Goal: Transaction & Acquisition: Purchase product/service

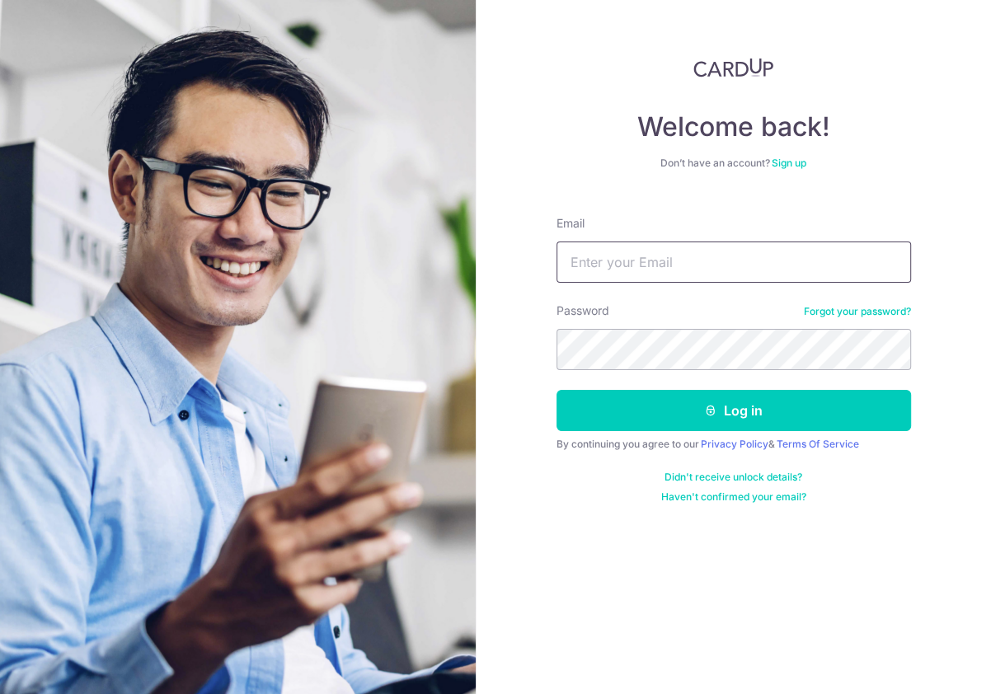
click at [705, 278] on input "Email" at bounding box center [734, 262] width 355 height 41
click at [659, 259] on input "Email" at bounding box center [734, 262] width 355 height 41
type input "thomas@laohuotang.com.sg"
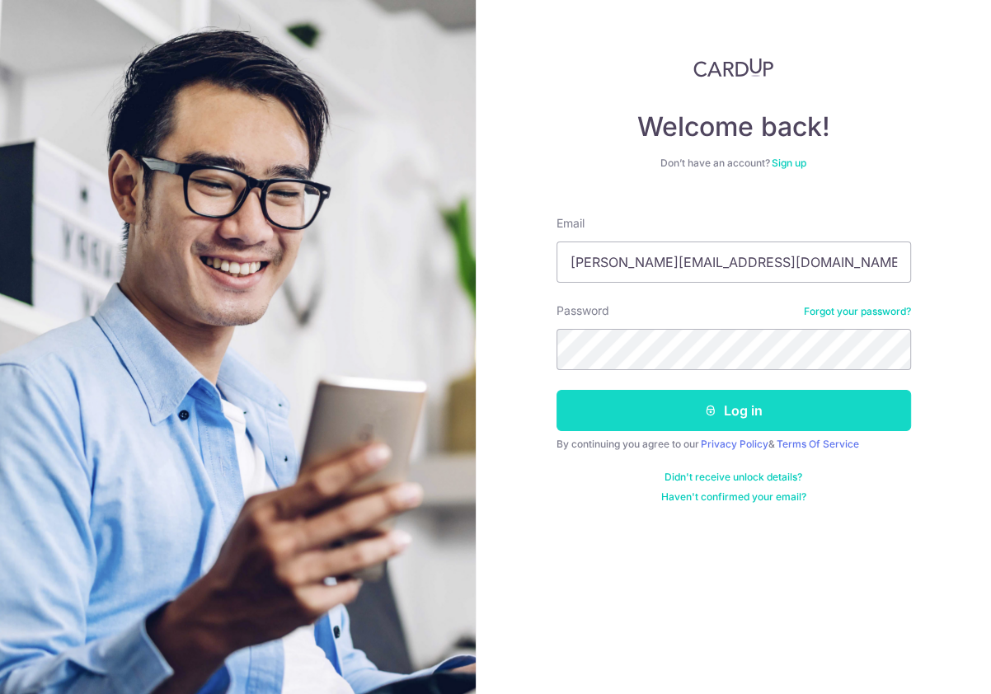
click at [635, 410] on button "Log in" at bounding box center [734, 410] width 355 height 41
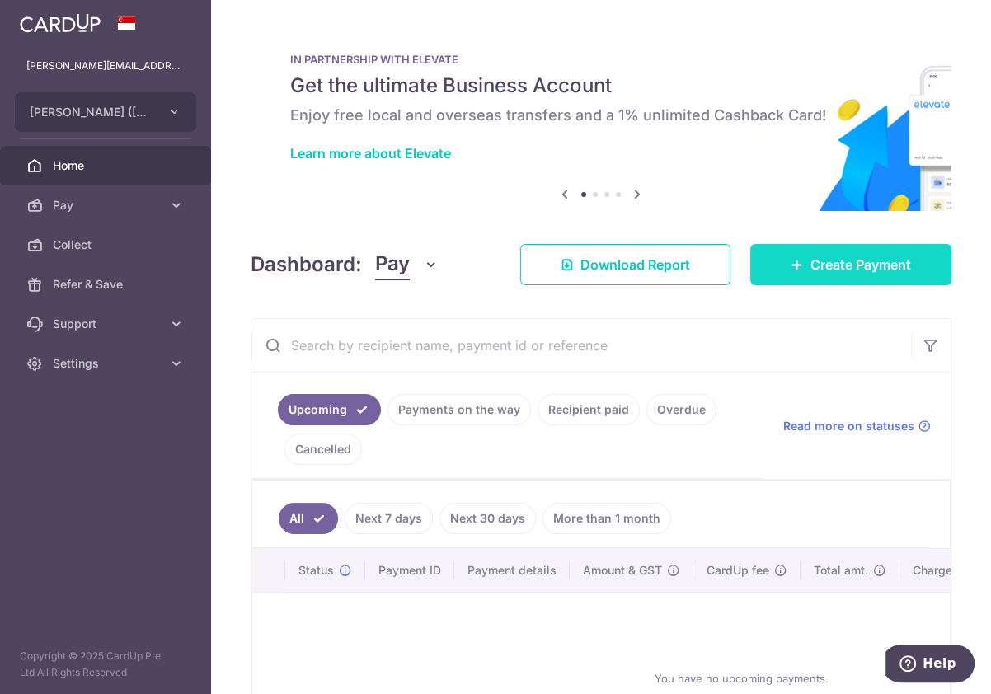
click at [811, 258] on span "Create Payment" at bounding box center [861, 265] width 101 height 20
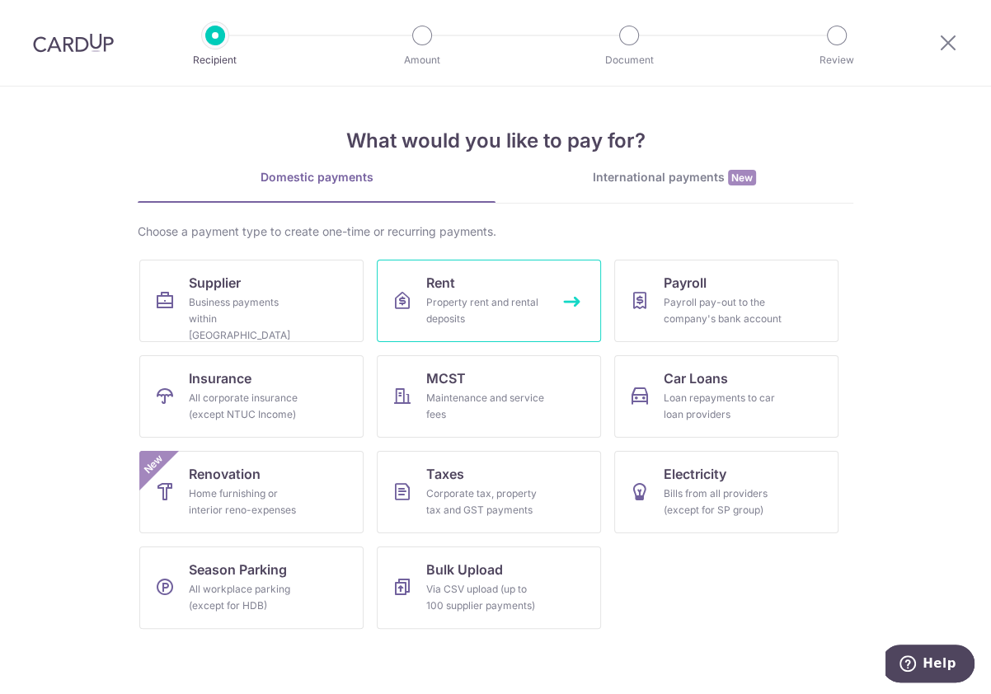
click at [456, 299] on div "Property rent and rental deposits" at bounding box center [485, 310] width 119 height 33
click at [475, 307] on div "Property rent and rental deposits" at bounding box center [485, 310] width 119 height 33
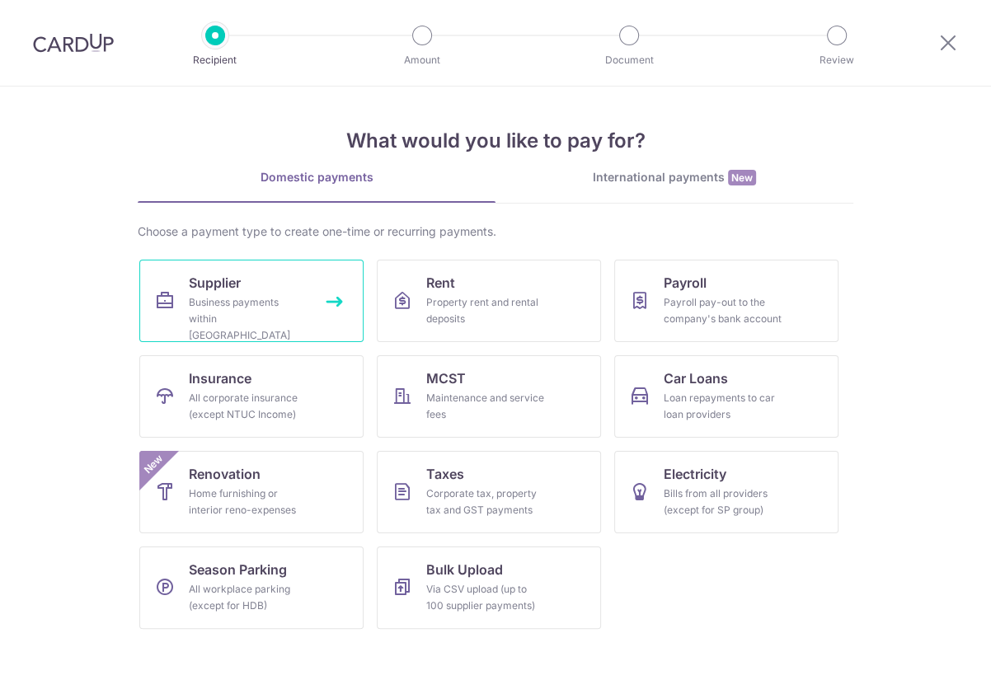
click at [245, 310] on div "Business payments within [GEOGRAPHIC_DATA]" at bounding box center [248, 318] width 119 height 49
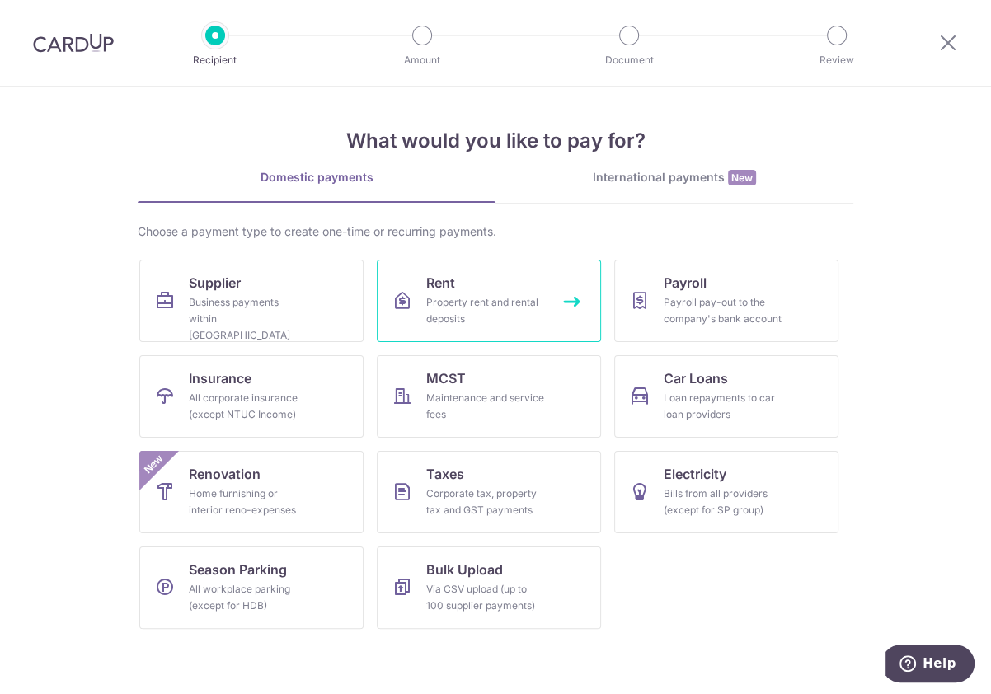
click at [457, 285] on link "Rent Property rent and rental deposits" at bounding box center [489, 301] width 224 height 82
click at [525, 307] on div "Property rent and rental deposits" at bounding box center [485, 310] width 119 height 33
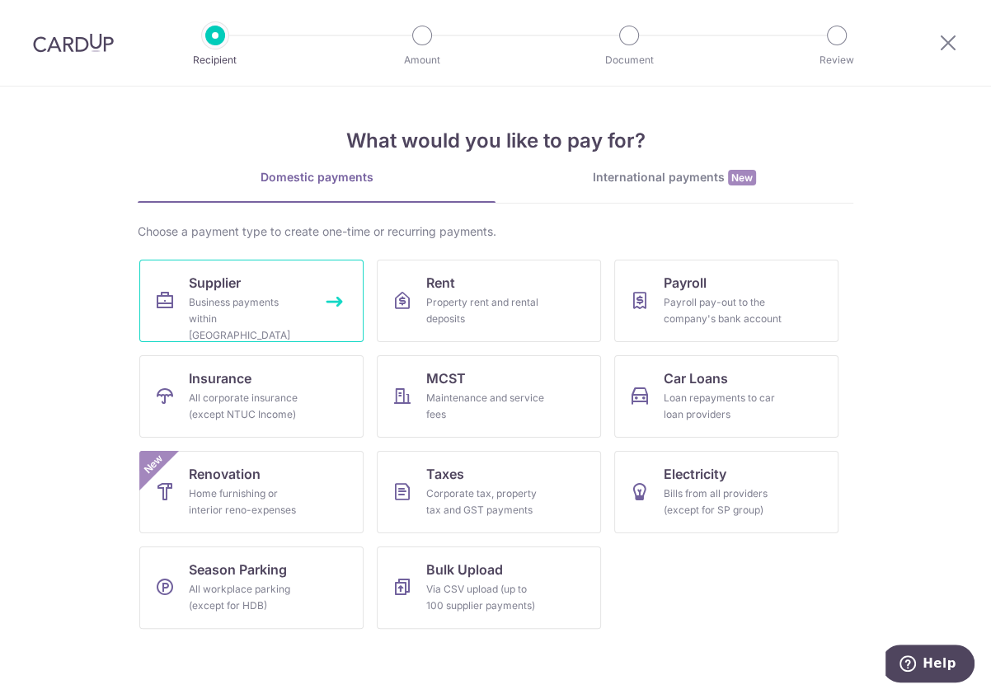
click at [211, 312] on div "Business payments within [GEOGRAPHIC_DATA]" at bounding box center [248, 318] width 119 height 49
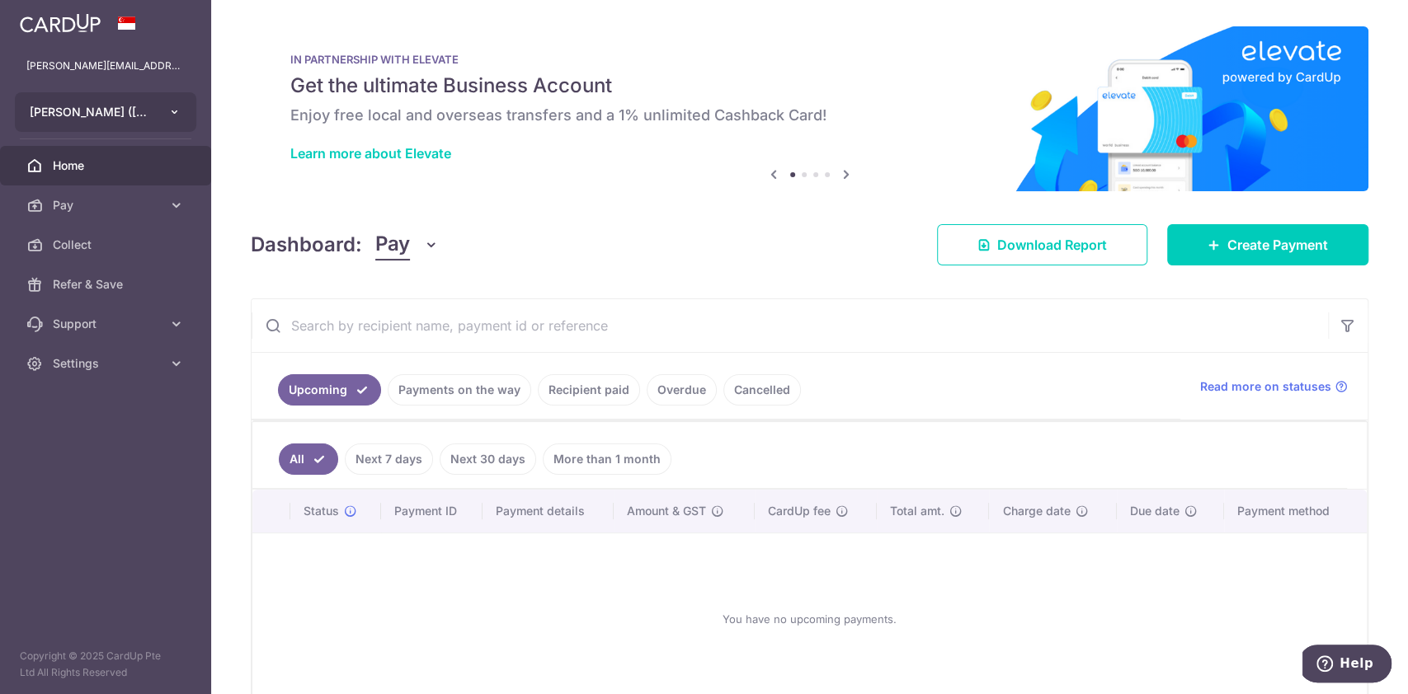
click at [159, 122] on button "KENNY ROGERS (MARINA SQUARE) PTE. LTD." at bounding box center [105, 112] width 181 height 40
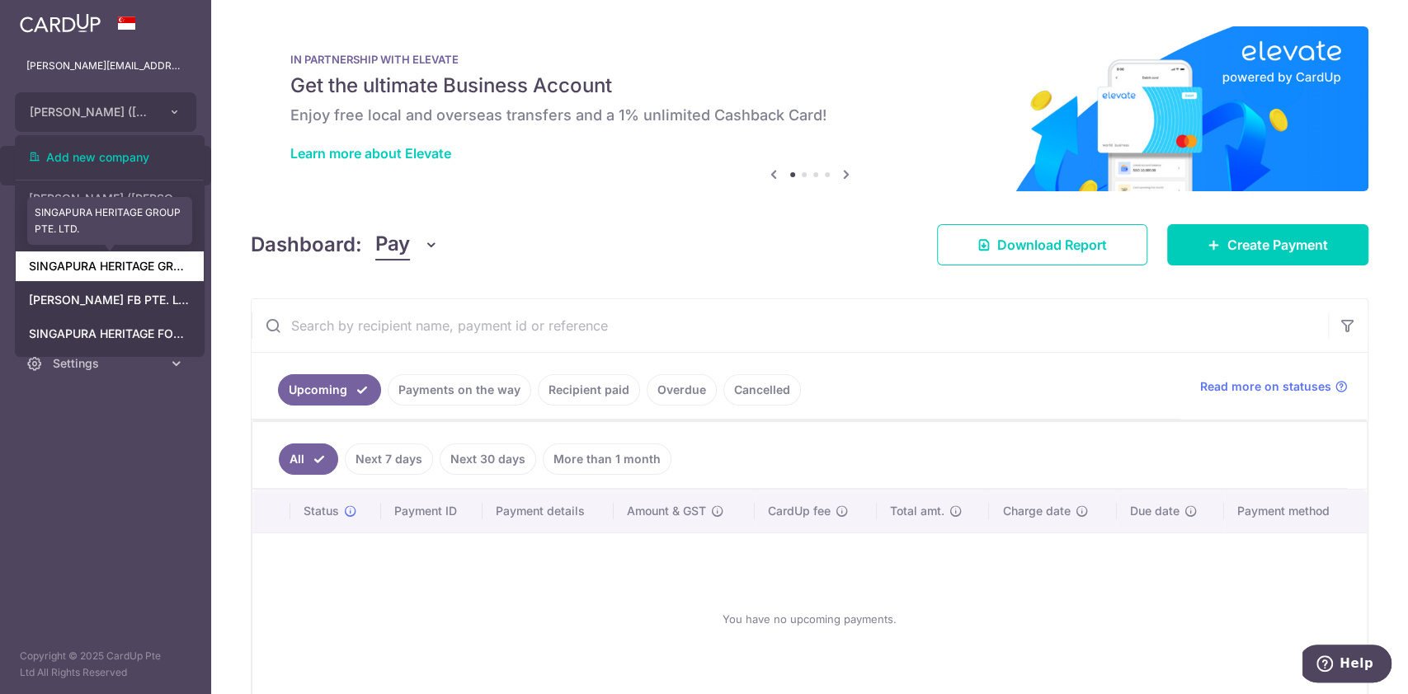
click at [122, 265] on link "SINGAPURA HERITAGE GROUP PTE. LTD." at bounding box center [110, 267] width 188 height 30
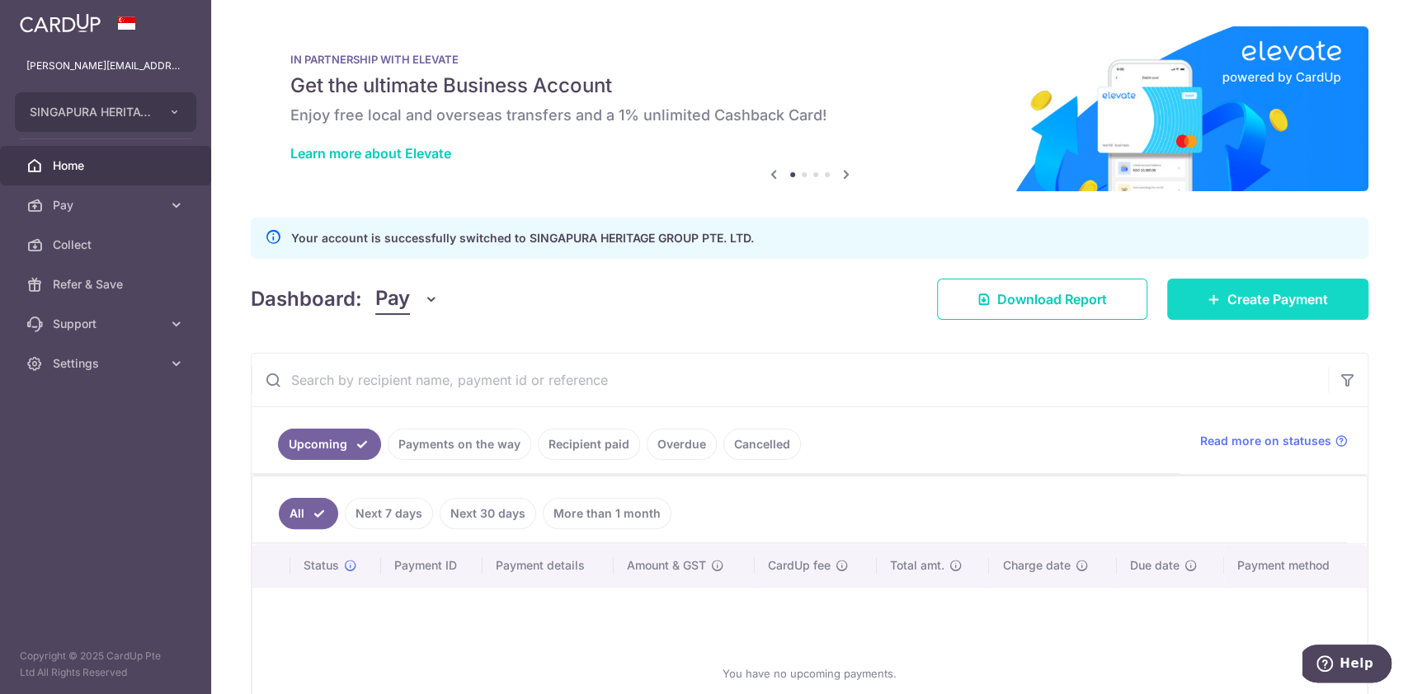
click at [990, 294] on span "Create Payment" at bounding box center [1277, 299] width 101 height 20
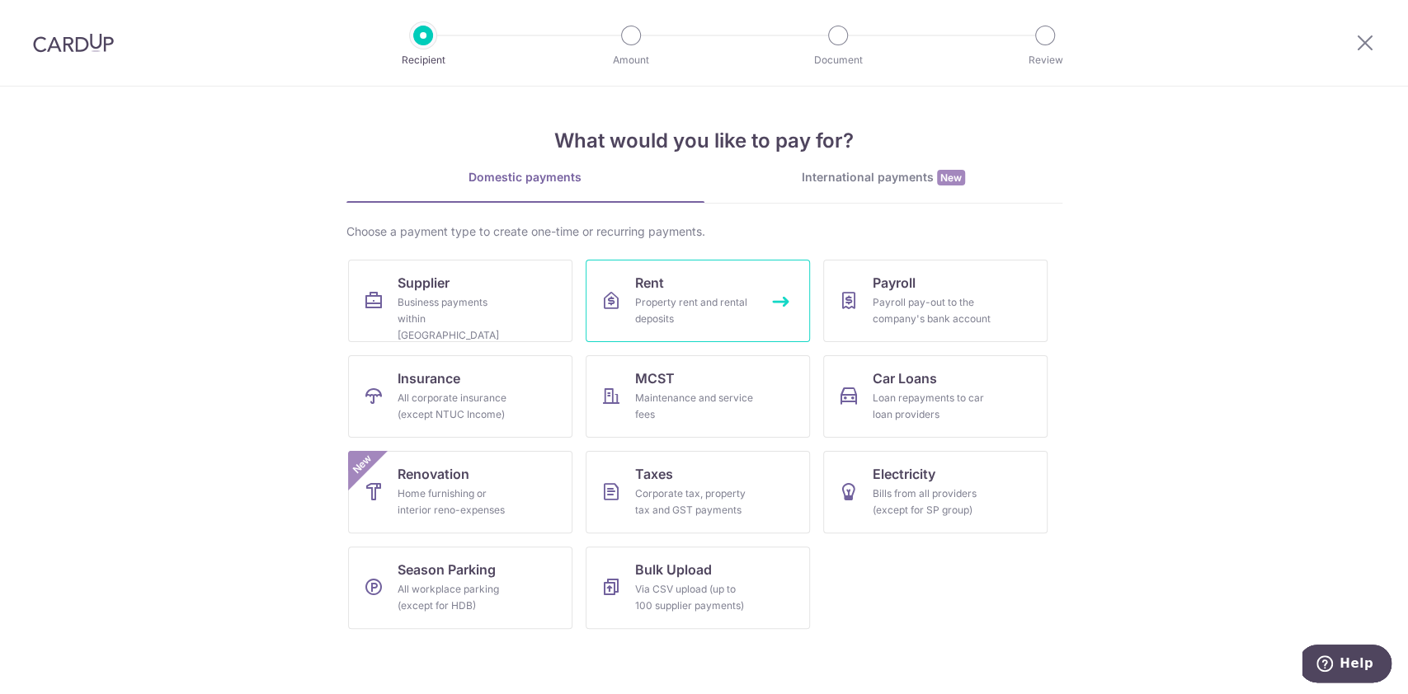
click at [715, 307] on div "Property rent and rental deposits" at bounding box center [694, 310] width 119 height 33
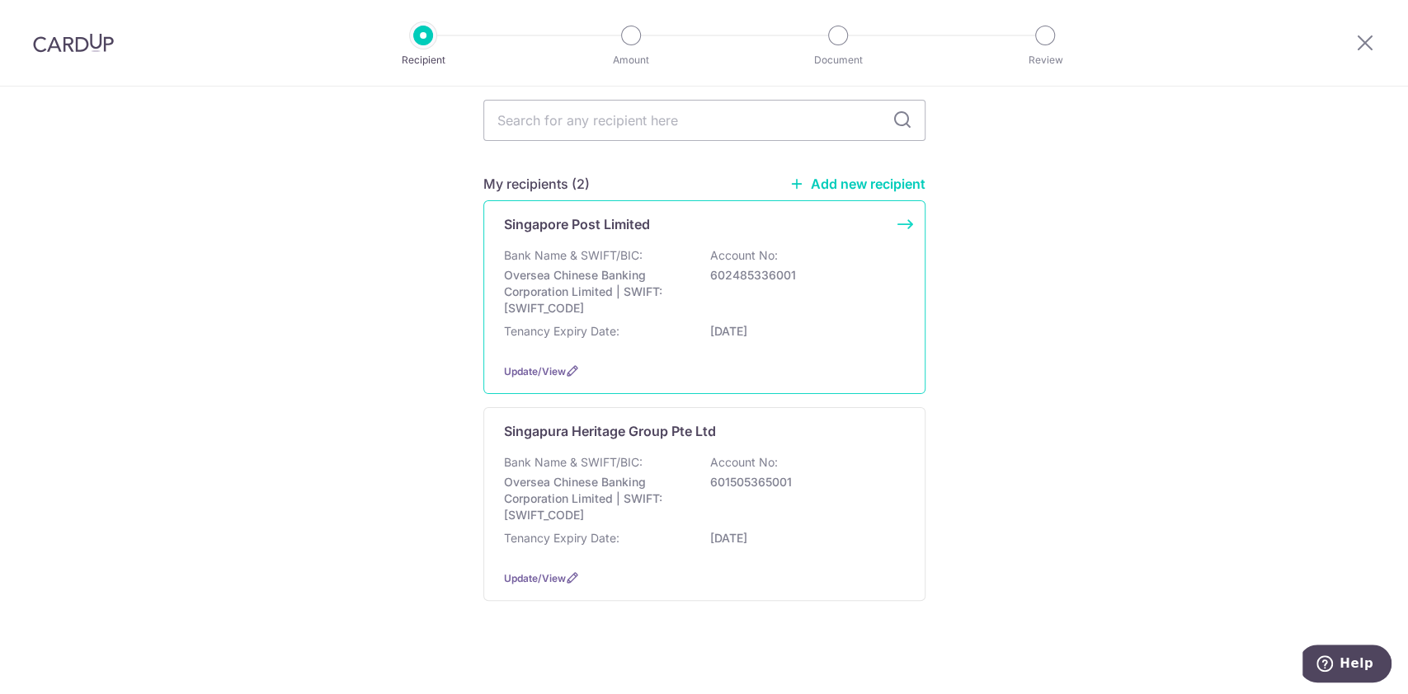
scroll to position [135, 0]
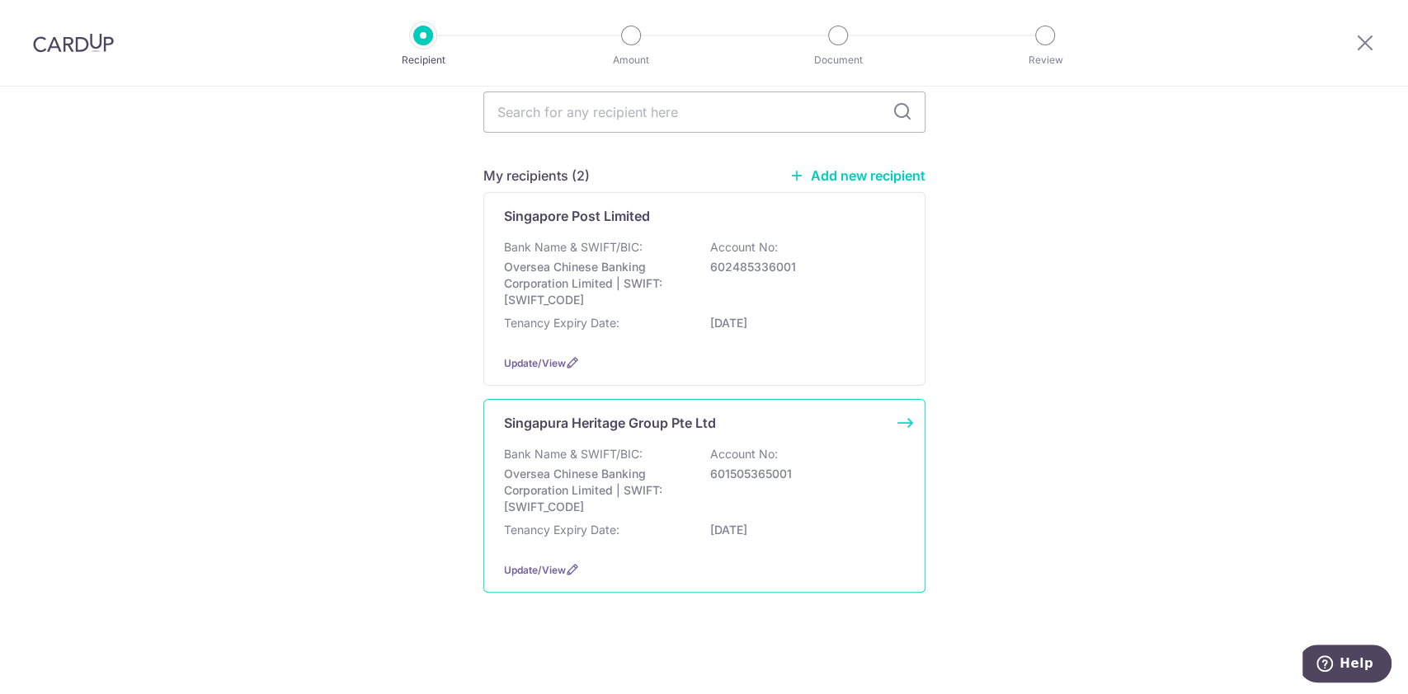
click at [584, 470] on p "Oversea Chinese Banking Corporation Limited | SWIFT: [SWIFT_CODE]" at bounding box center [596, 490] width 185 height 49
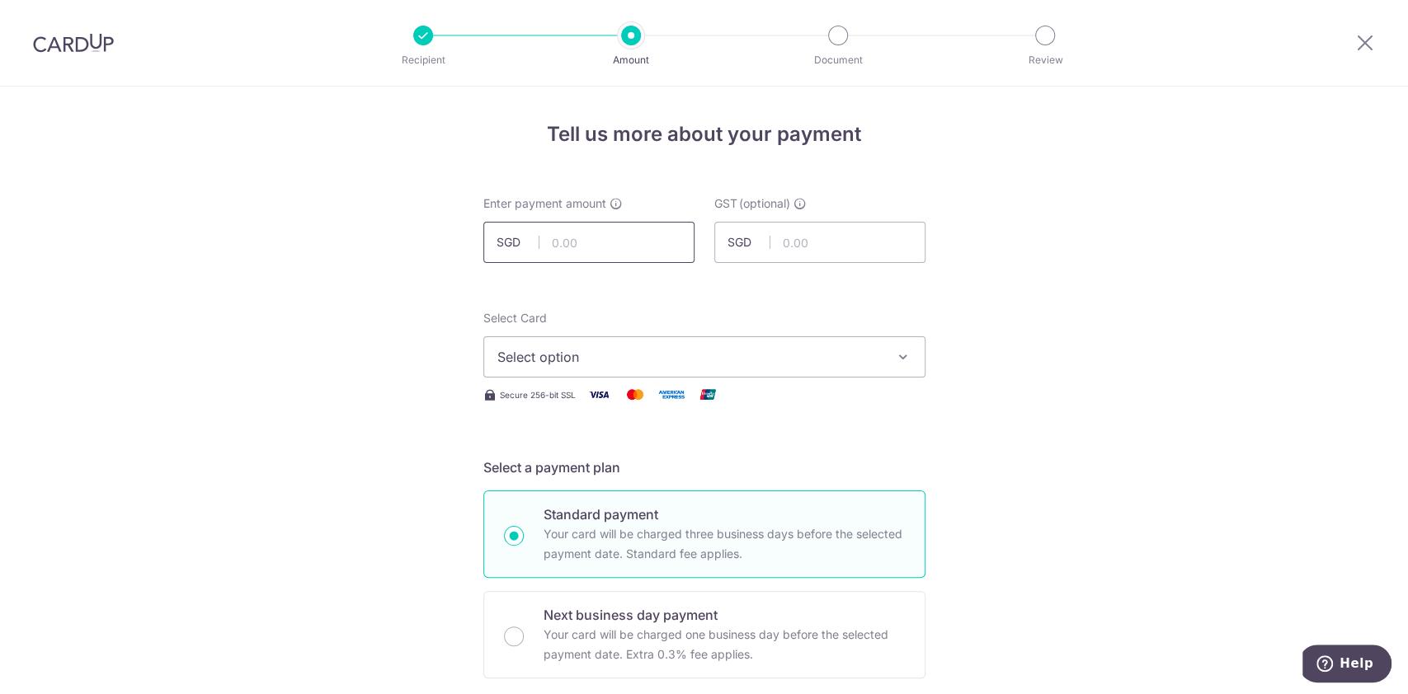
click at [597, 239] on input "text" at bounding box center [588, 242] width 211 height 41
drag, startPoint x: 550, startPoint y: 242, endPoint x: 557, endPoint y: 251, distance: 10.6
click at [548, 242] on input "90000" at bounding box center [588, 242] width 211 height 41
click at [586, 241] on input "420,000.00" at bounding box center [588, 242] width 211 height 41
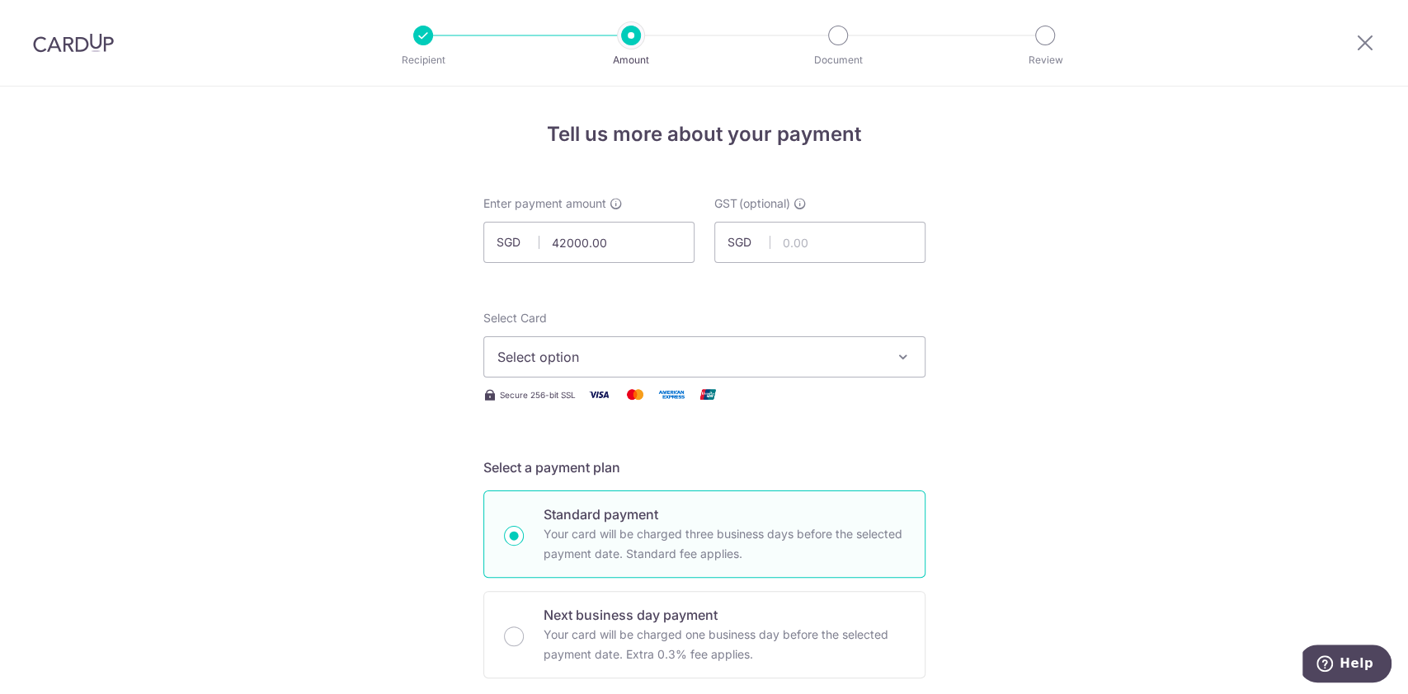
type input "42,000.00"
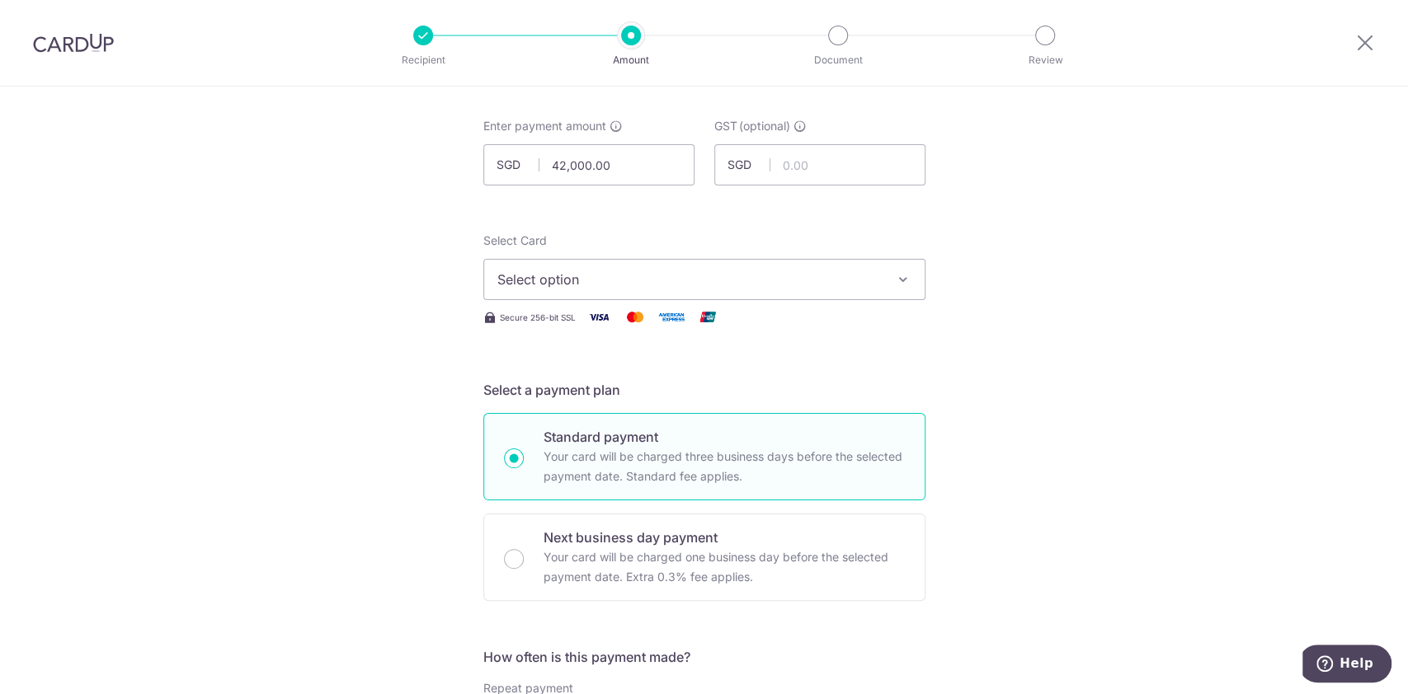
scroll to position [110, 0]
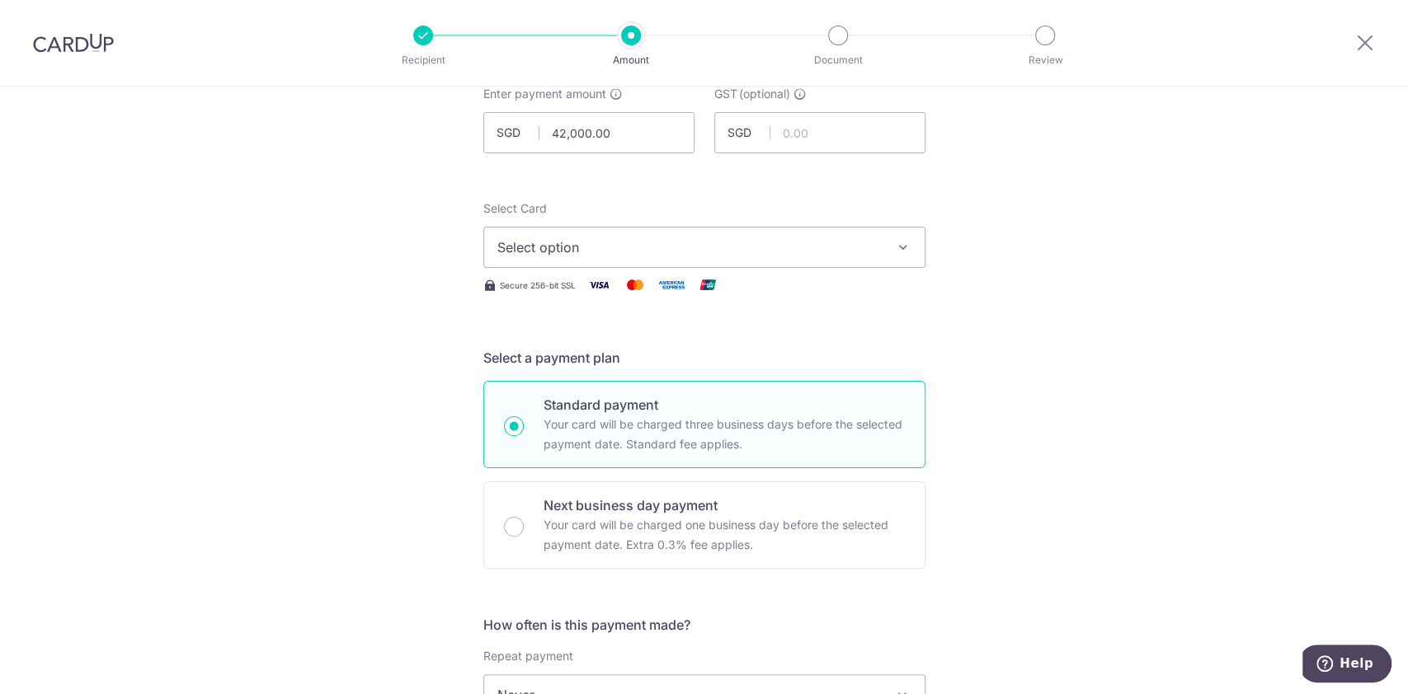
click at [666, 238] on span "Select option" at bounding box center [689, 248] width 384 height 20
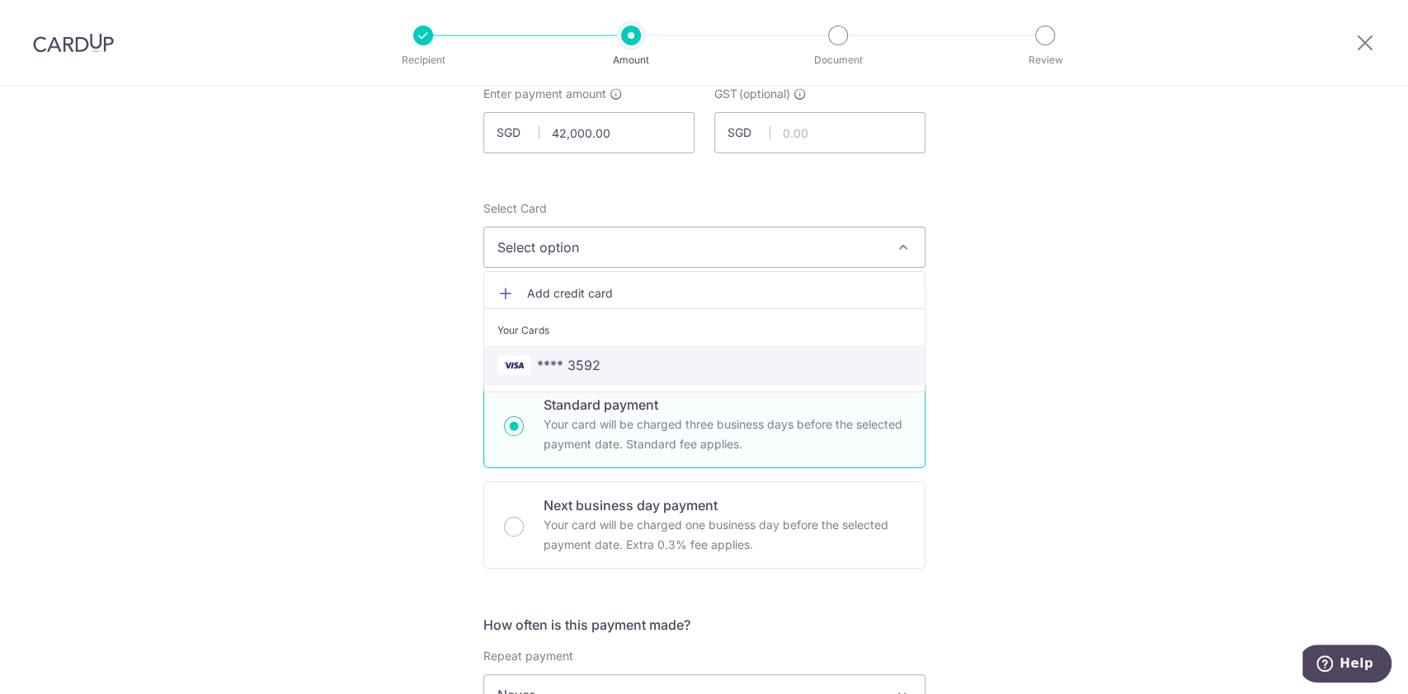
click at [576, 356] on span "**** 3592" at bounding box center [568, 365] width 63 height 20
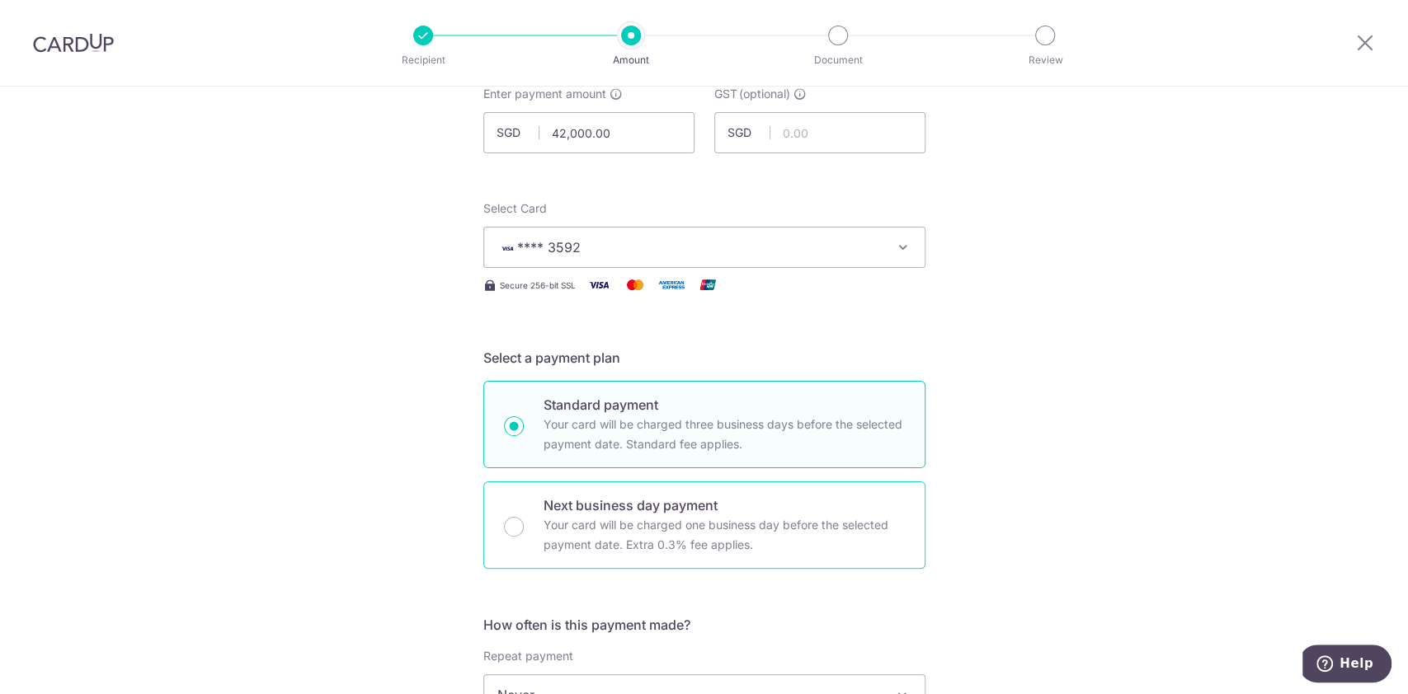
click at [604, 524] on p "Your card will be charged one business day before the selected payment date. Ex…" at bounding box center [723, 535] width 361 height 40
click at [524, 524] on input "Next business day payment Your card will be charged one business day before the…" at bounding box center [514, 527] width 20 height 20
radio input "false"
radio input "true"
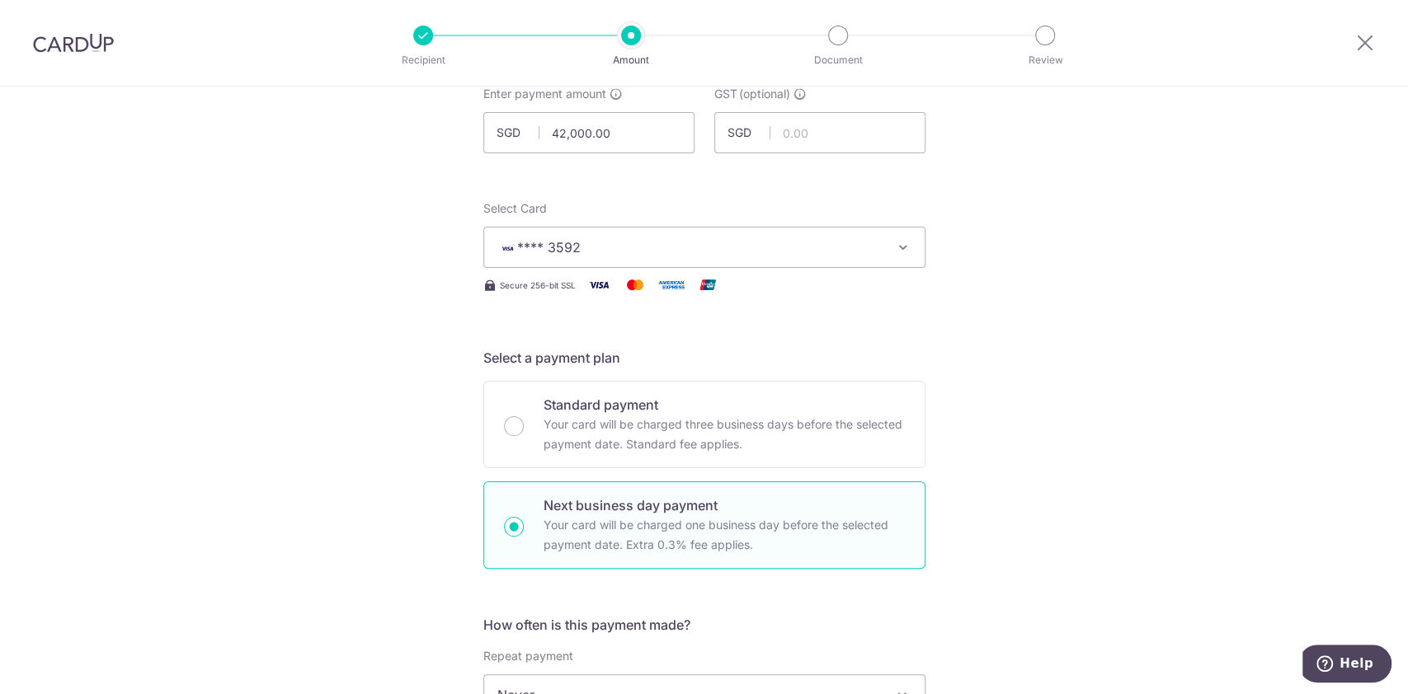
scroll to position [330, 0]
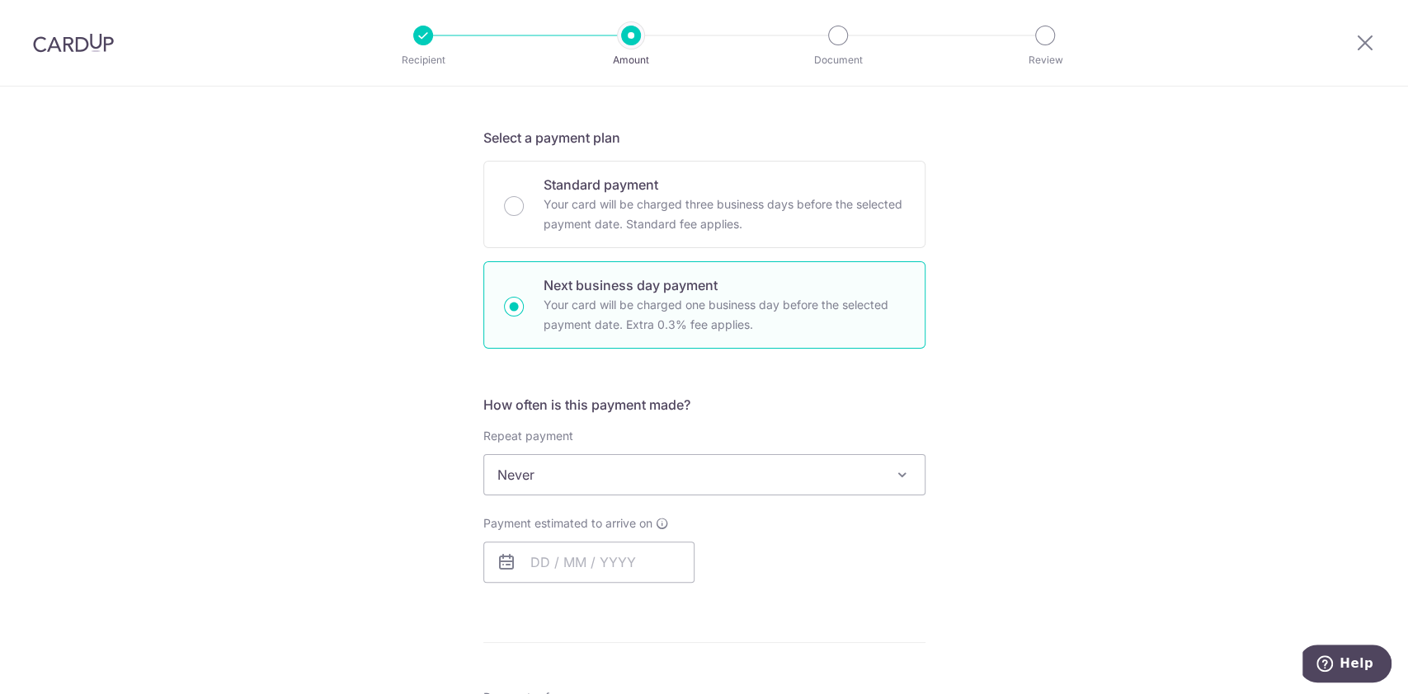
click at [590, 490] on span "Never" at bounding box center [704, 475] width 440 height 40
click at [555, 474] on span "Never" at bounding box center [704, 475] width 440 height 40
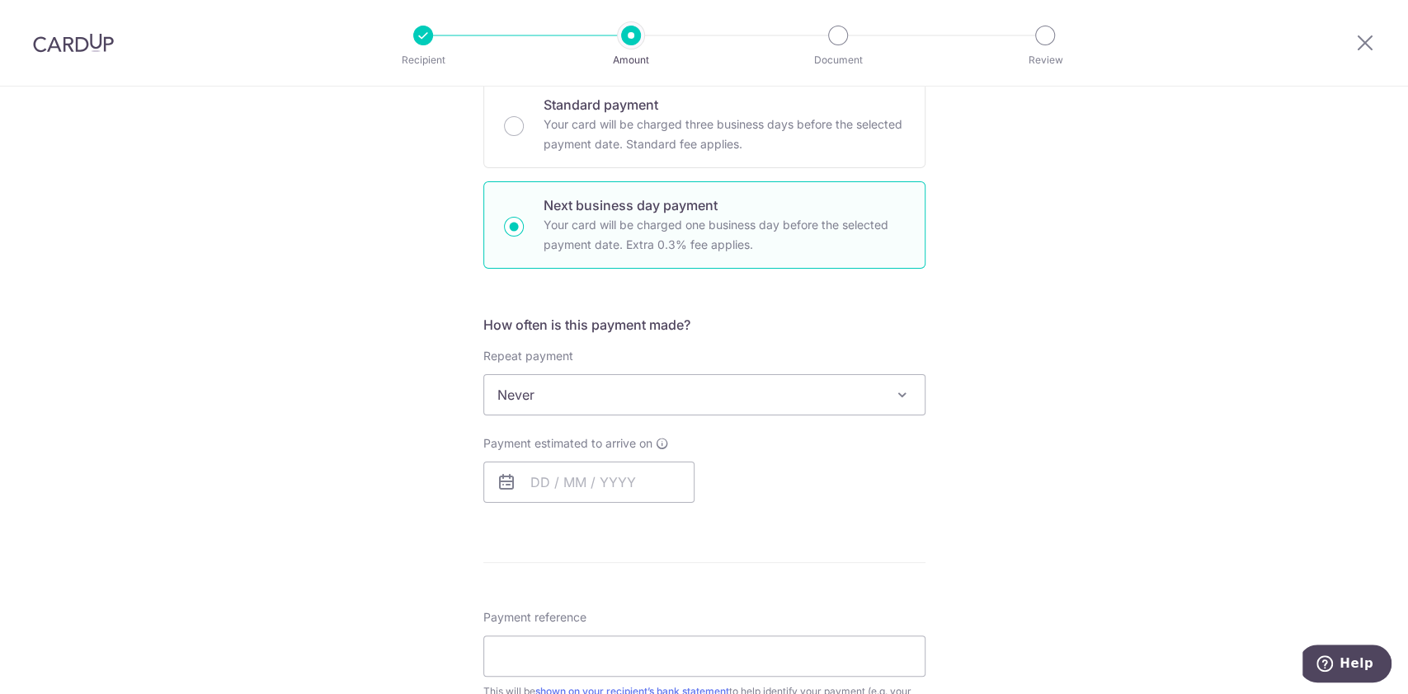
scroll to position [440, 0]
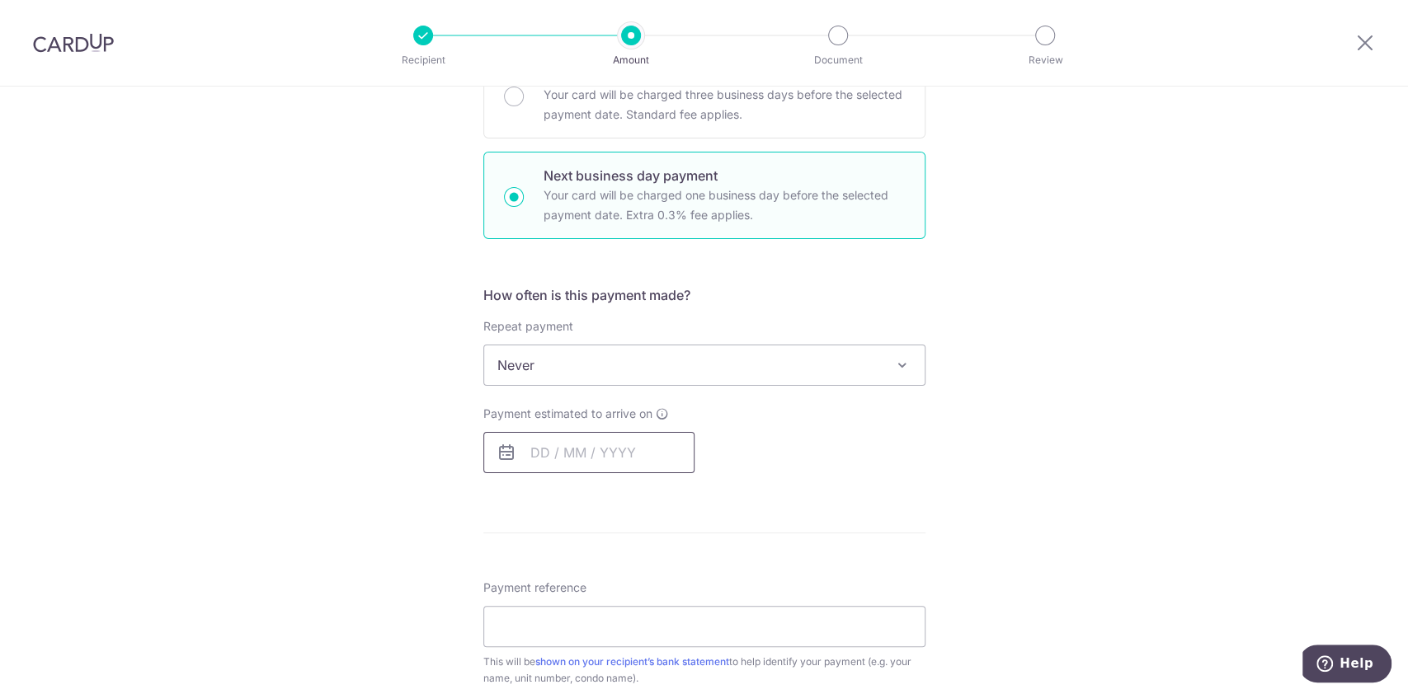
click at [521, 430] on div "Payment estimated to arrive on Your card will be charged on for the first payme…" at bounding box center [588, 440] width 211 height 68
click at [527, 451] on input "text" at bounding box center [588, 452] width 211 height 41
click at [614, 634] on link "15" at bounding box center [616, 636] width 26 height 26
type input "15/10/2025"
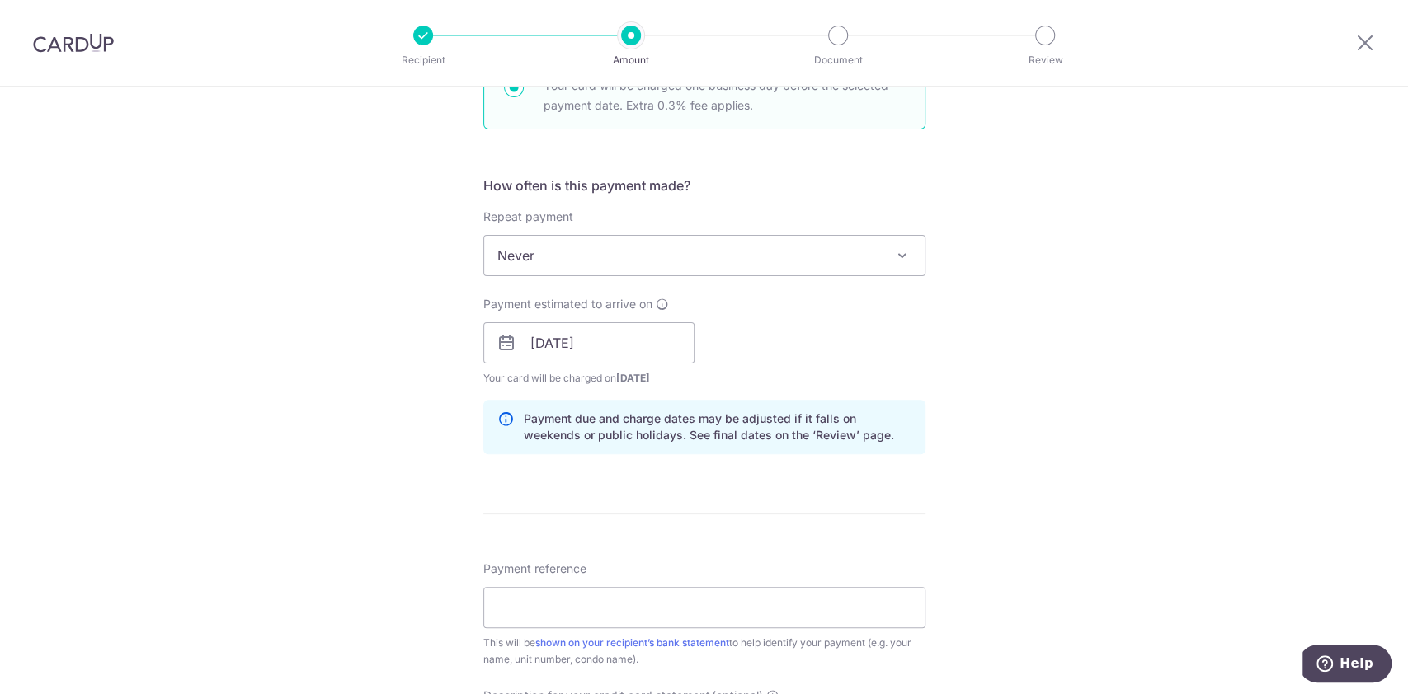
scroll to position [769, 0]
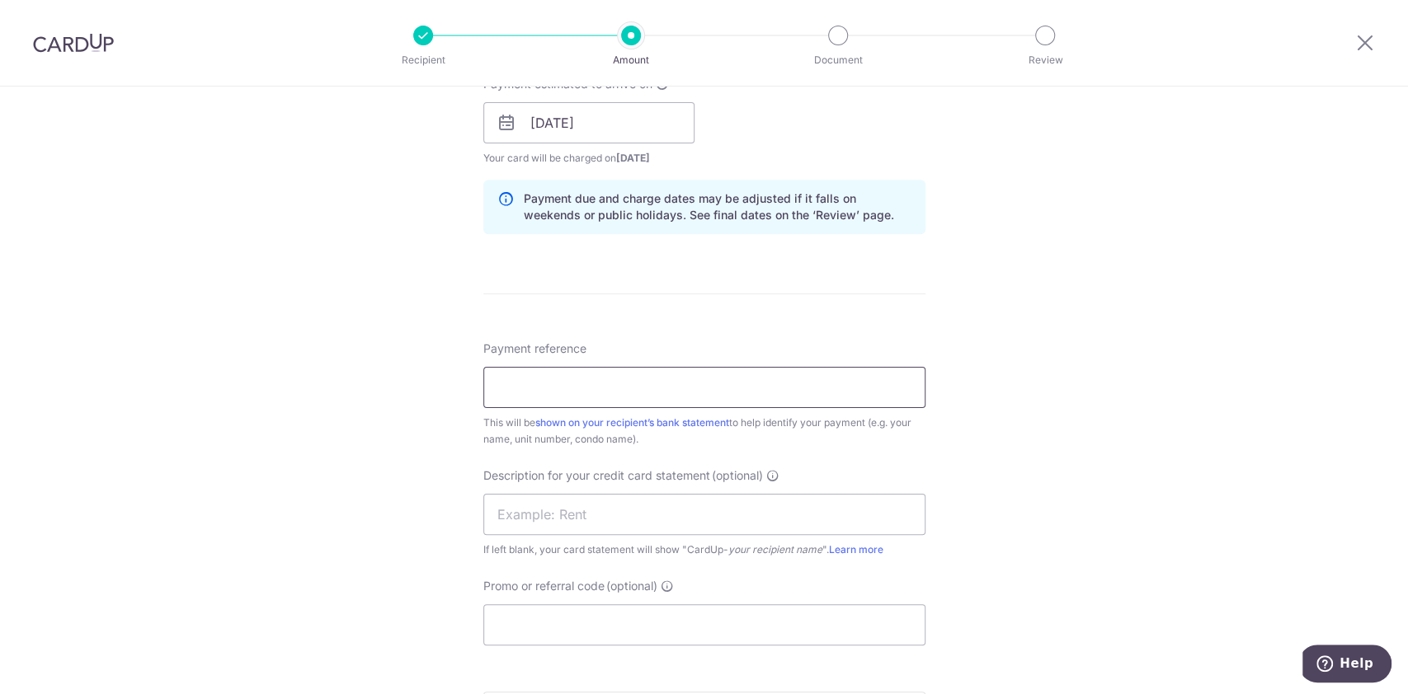
click at [546, 388] on input "Payment reference" at bounding box center [704, 387] width 442 height 41
click at [571, 376] on input "Rent" at bounding box center [704, 387] width 442 height 41
type input "Rent"
click at [550, 520] on input "text" at bounding box center [704, 514] width 442 height 41
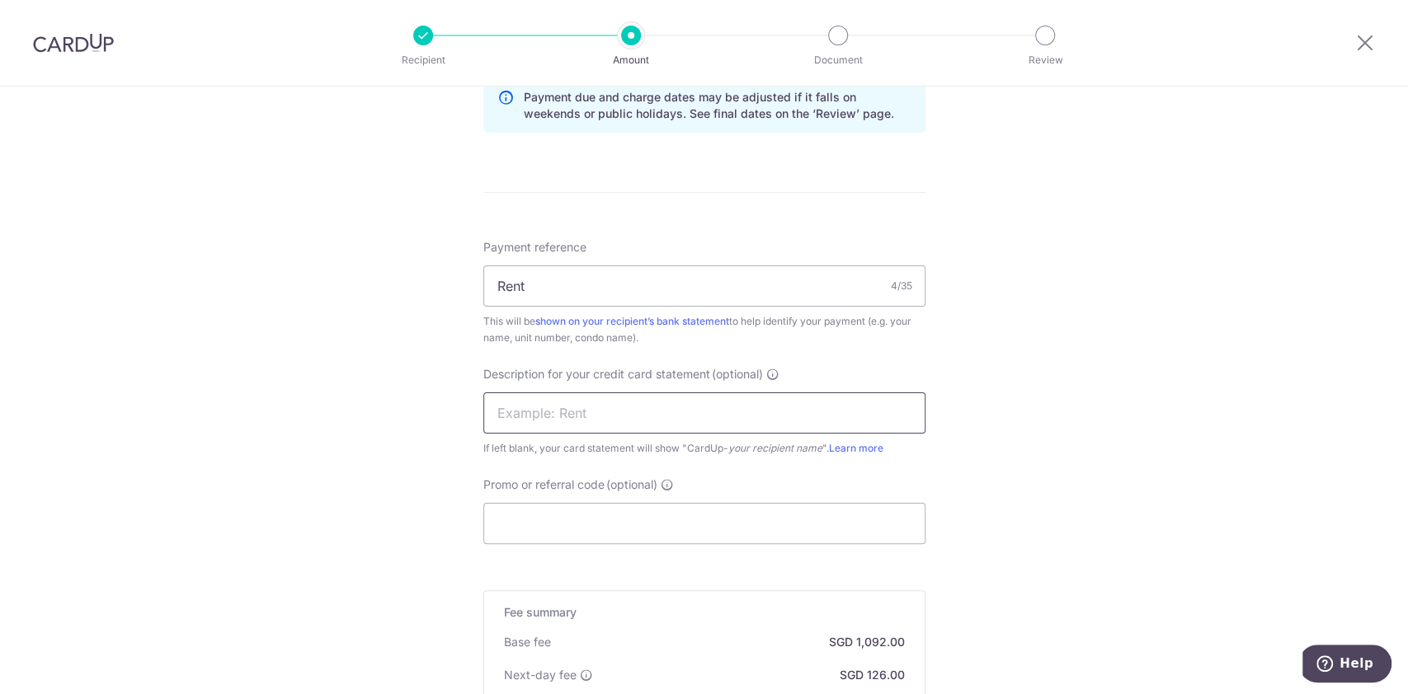
scroll to position [990, 0]
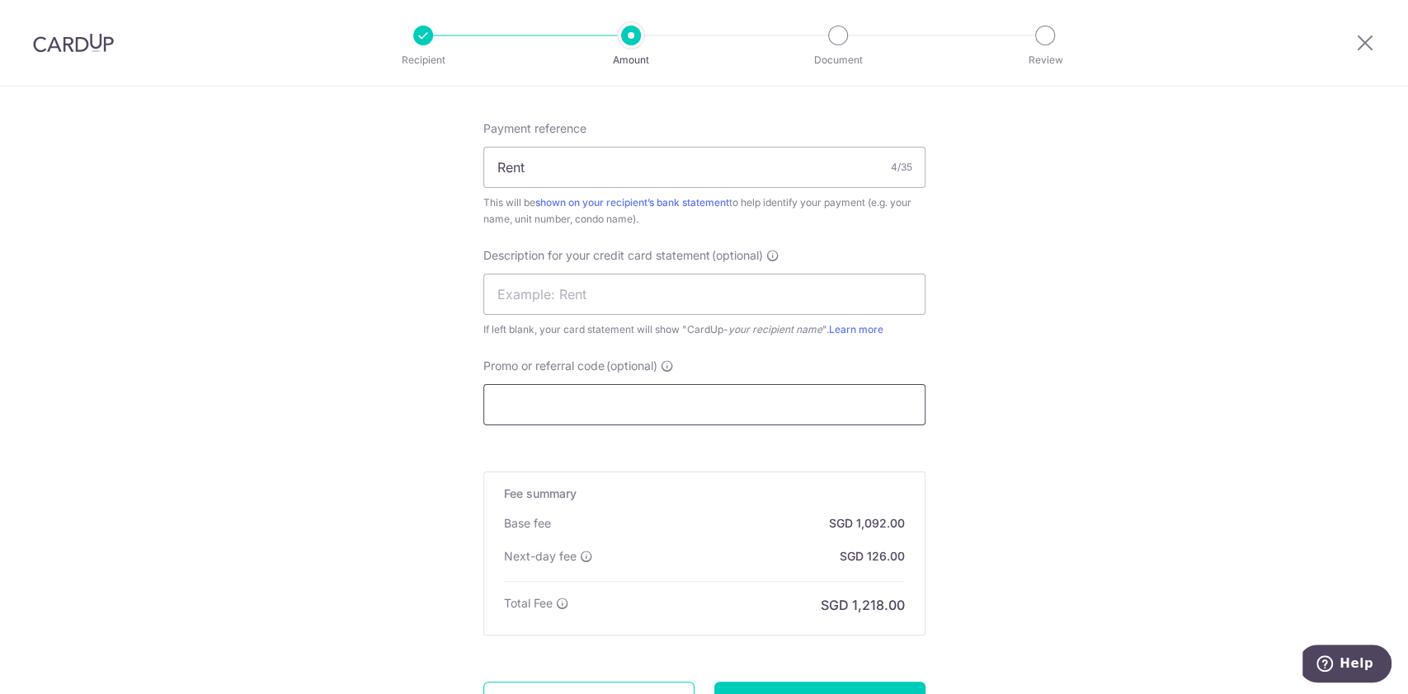
click at [602, 410] on input "Promo or referral code (optional)" at bounding box center [704, 404] width 442 height 41
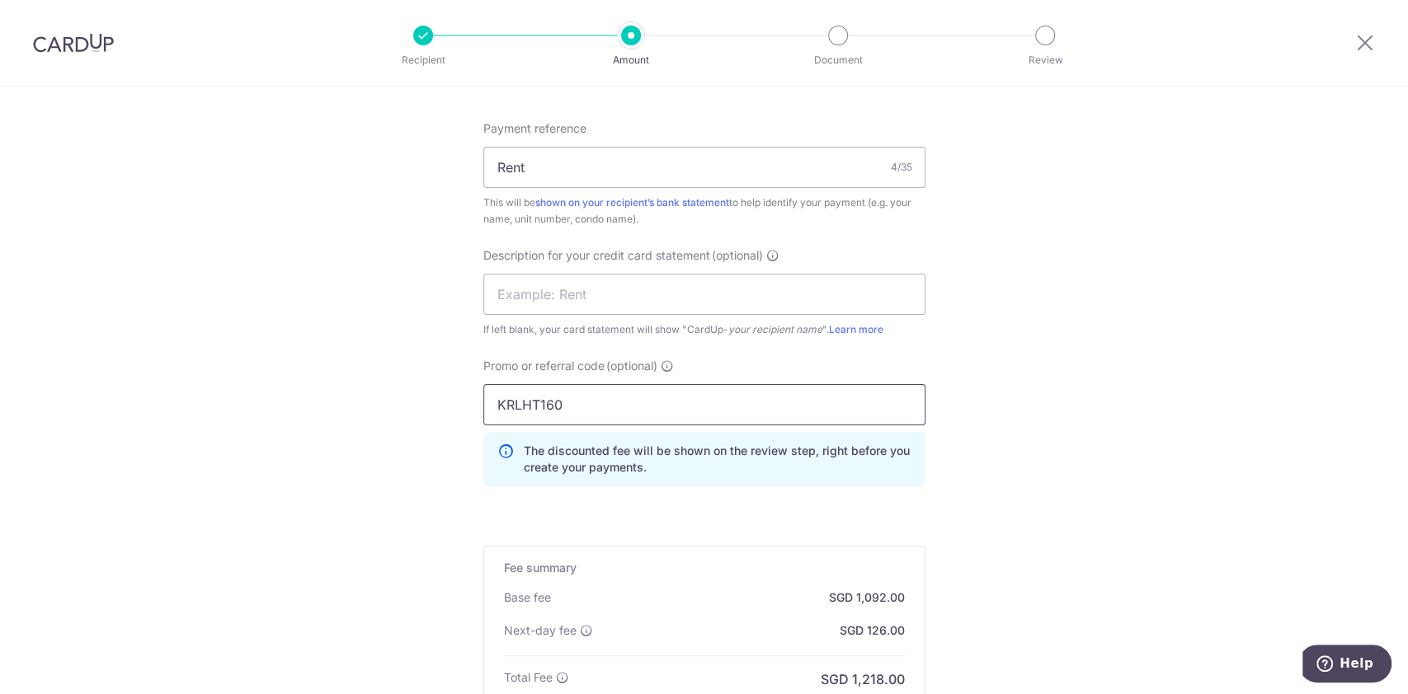
scroll to position [1099, 0]
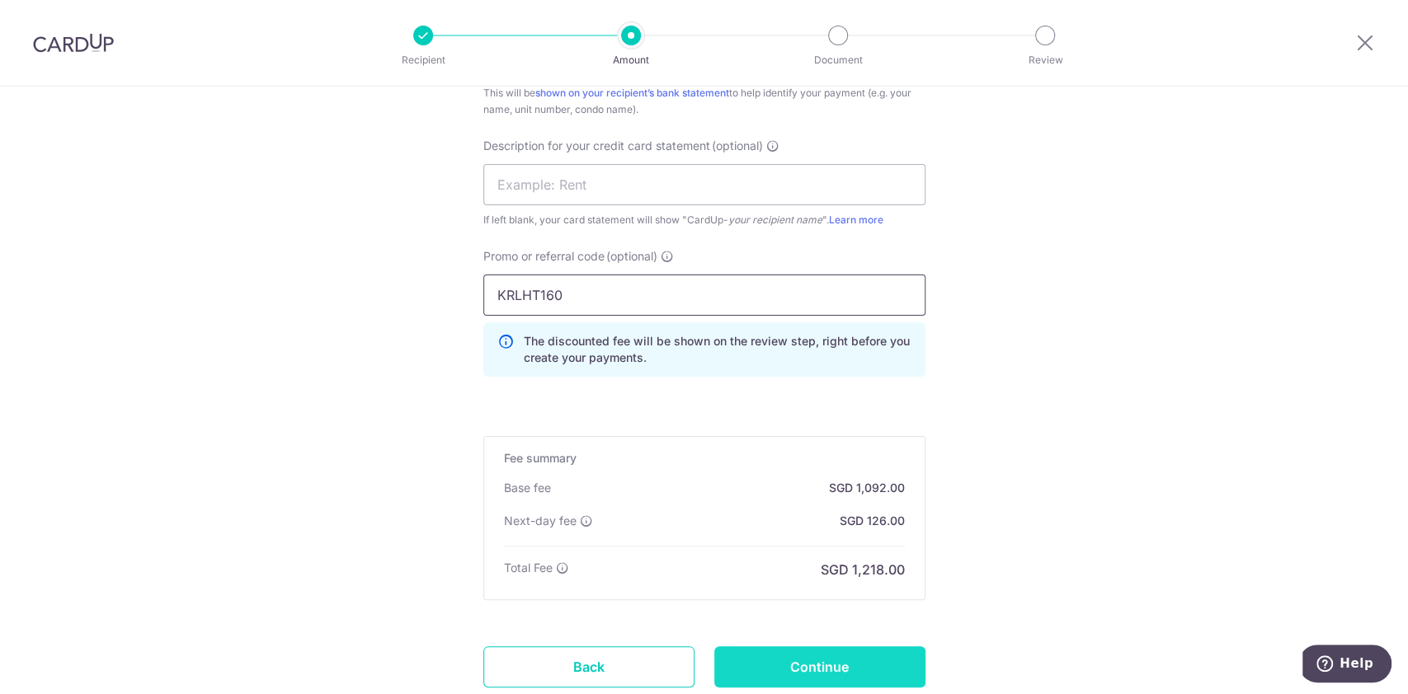
type input "KRLHT160"
click at [772, 663] on input "Continue" at bounding box center [819, 667] width 211 height 41
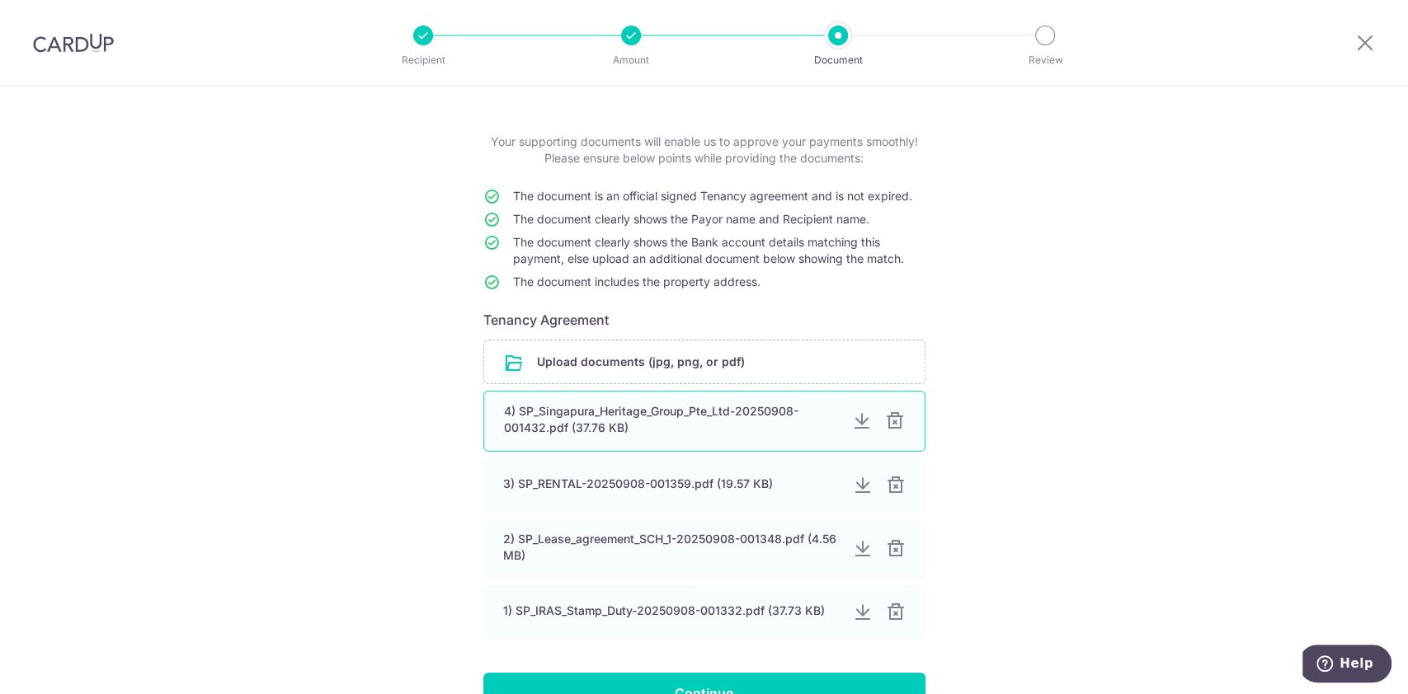
scroll to position [110, 0]
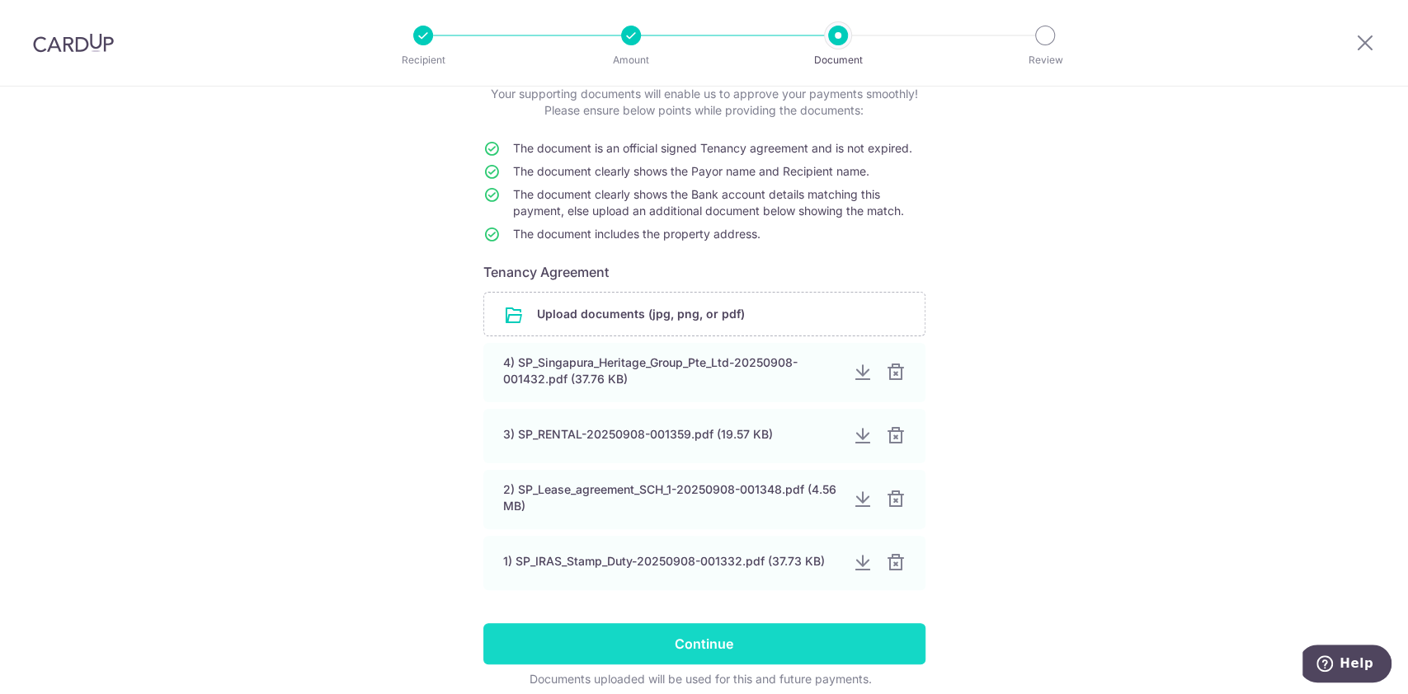
click at [738, 642] on input "Continue" at bounding box center [704, 643] width 442 height 41
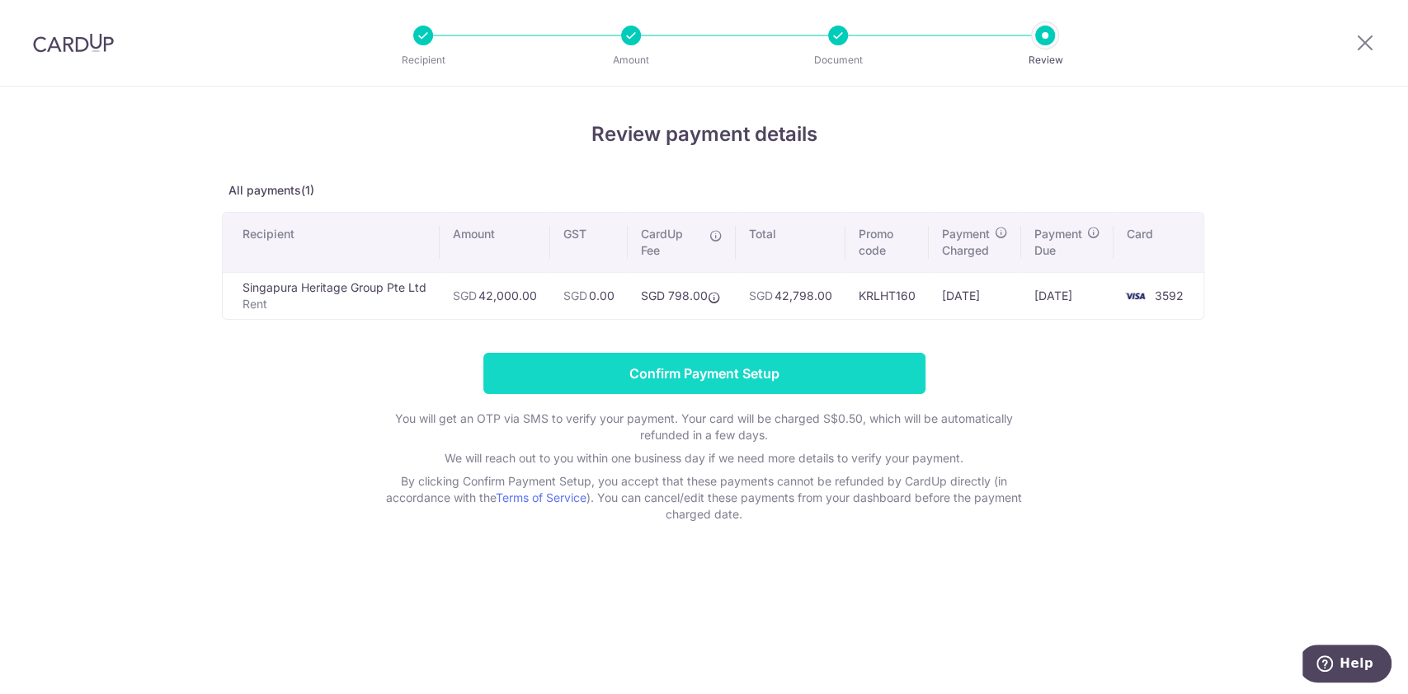
click at [803, 372] on input "Confirm Payment Setup" at bounding box center [704, 373] width 442 height 41
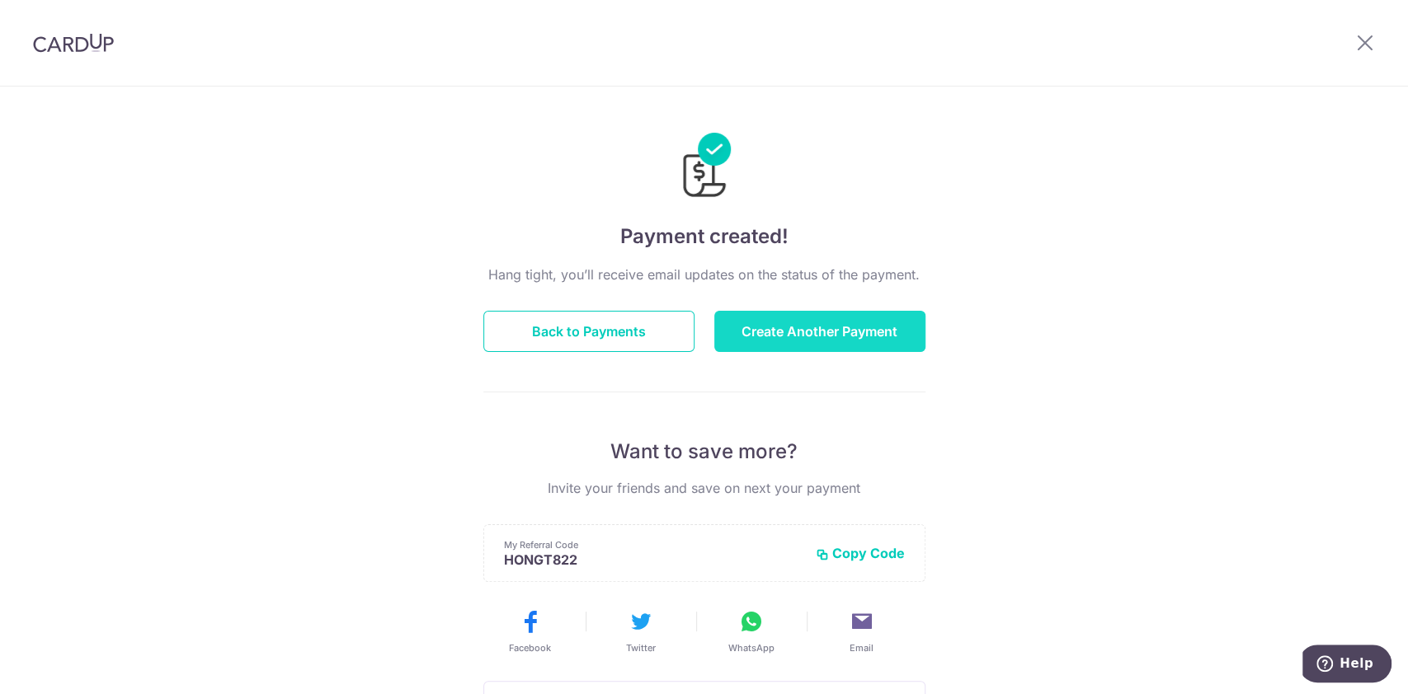
click at [805, 339] on button "Create Another Payment" at bounding box center [819, 331] width 211 height 41
click at [572, 337] on button "Back to Payments" at bounding box center [588, 331] width 211 height 41
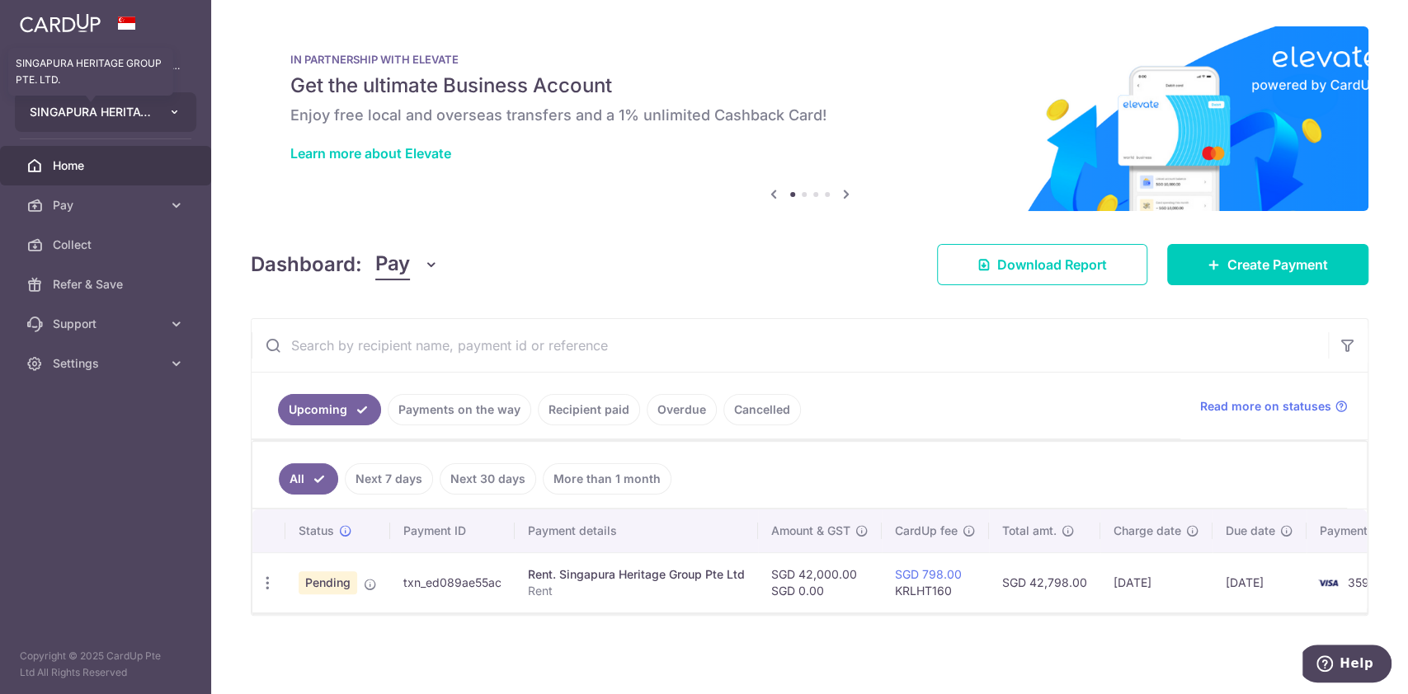
click at [112, 115] on span "SINGAPURA HERITAGE GROUP PTE. LTD." at bounding box center [91, 112] width 122 height 16
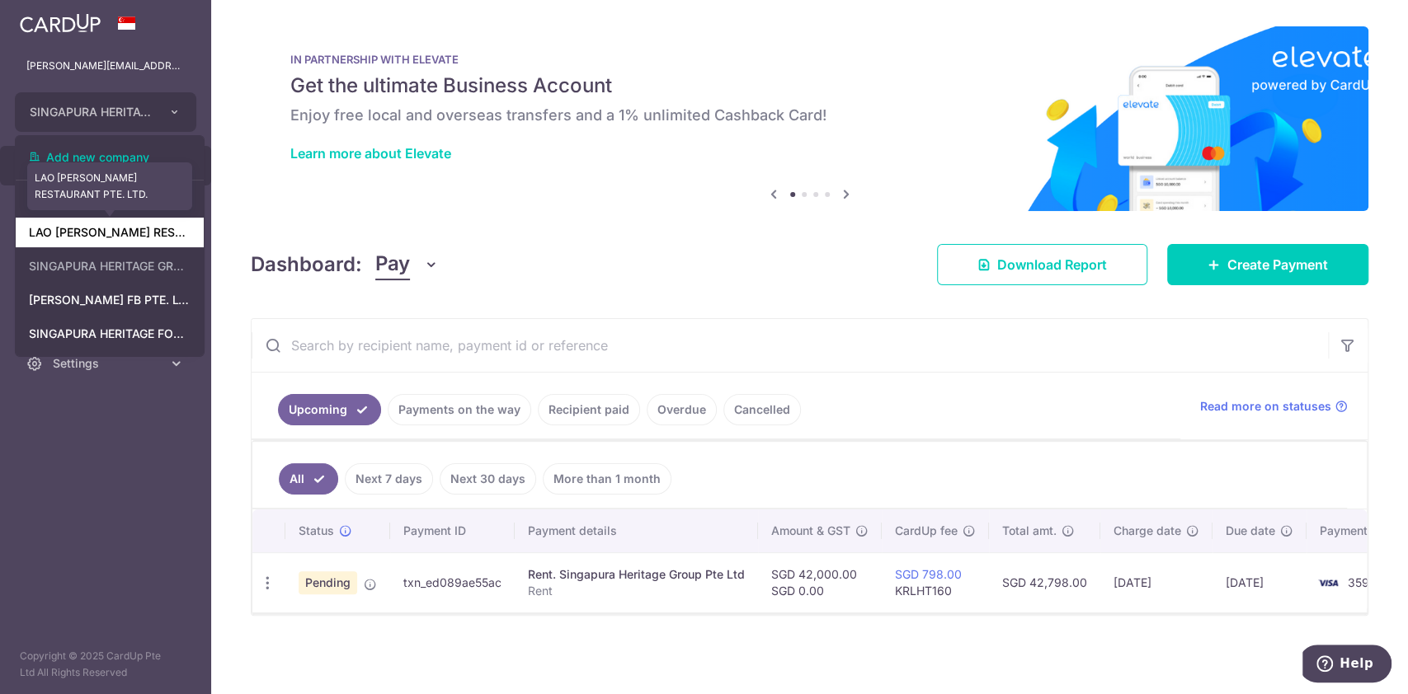
click at [116, 239] on link "LAO HUO TANG RESTAURANT PTE. LTD." at bounding box center [110, 233] width 188 height 30
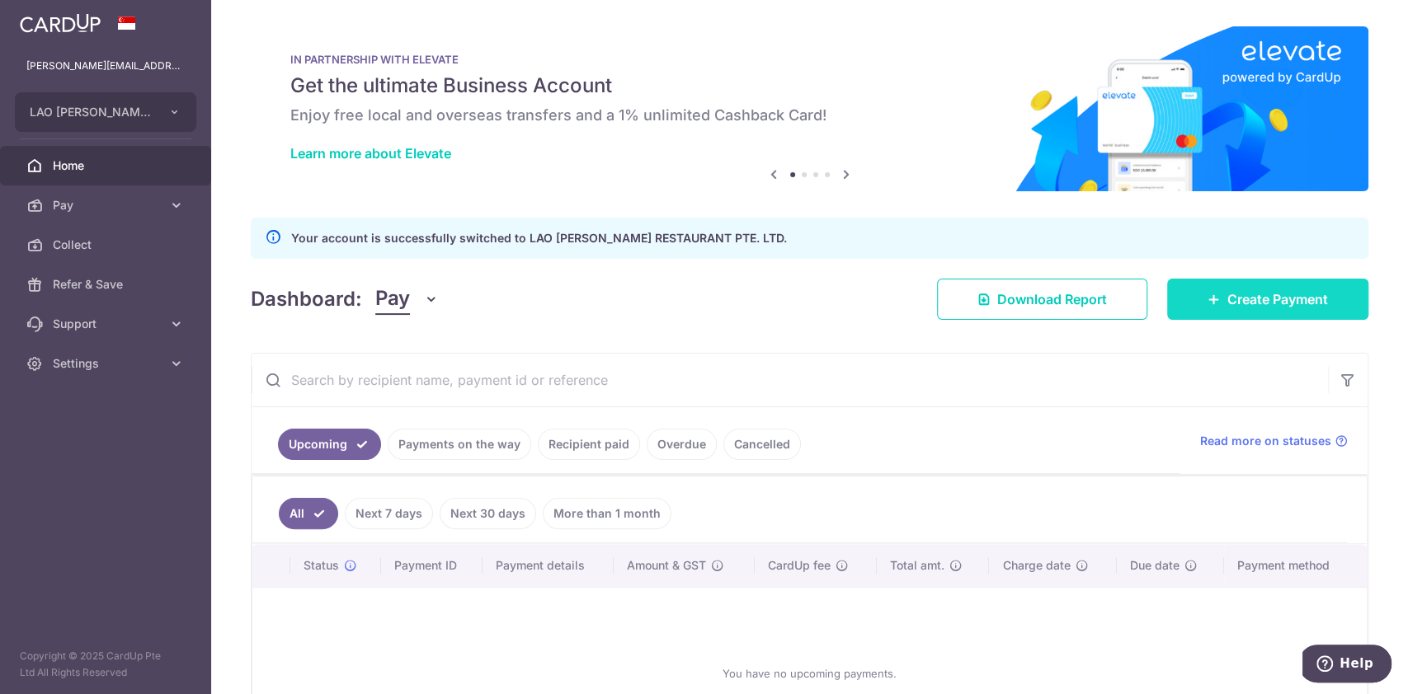
click at [1243, 290] on span "Create Payment" at bounding box center [1277, 299] width 101 height 20
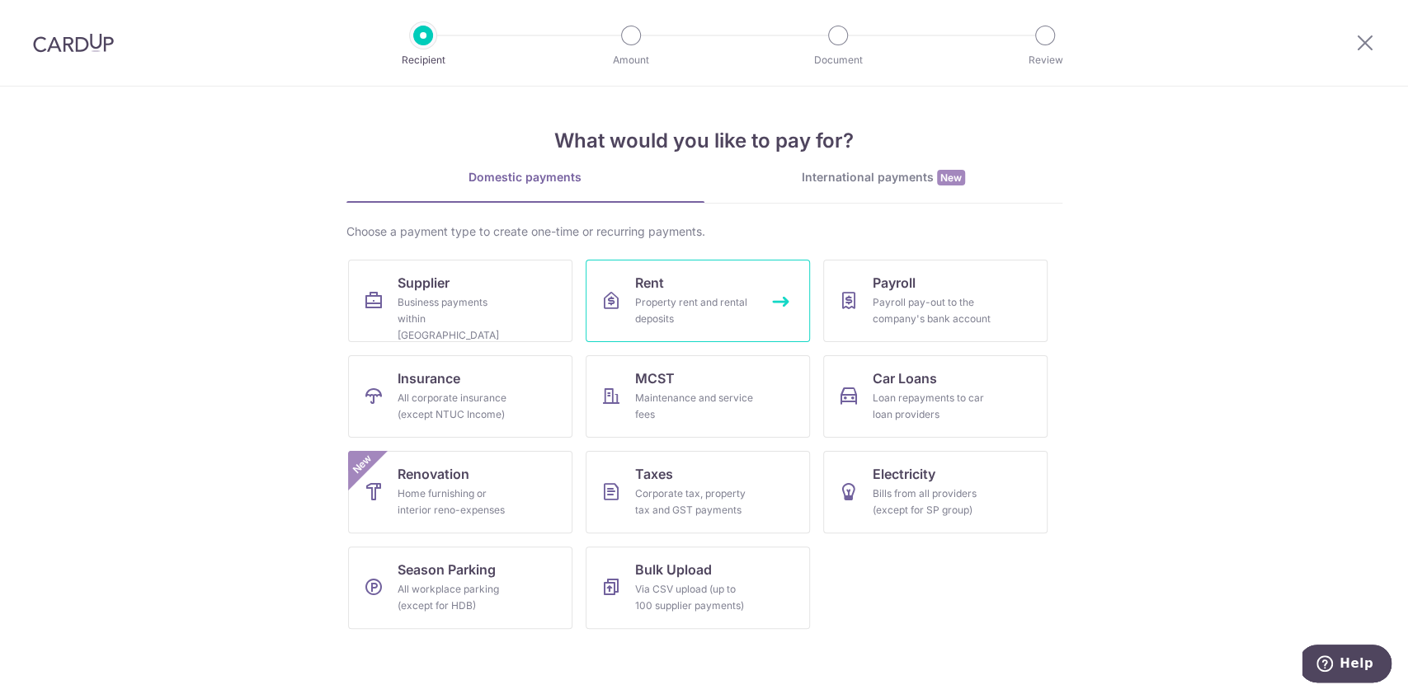
click at [654, 303] on div "Property rent and rental deposits" at bounding box center [694, 310] width 119 height 33
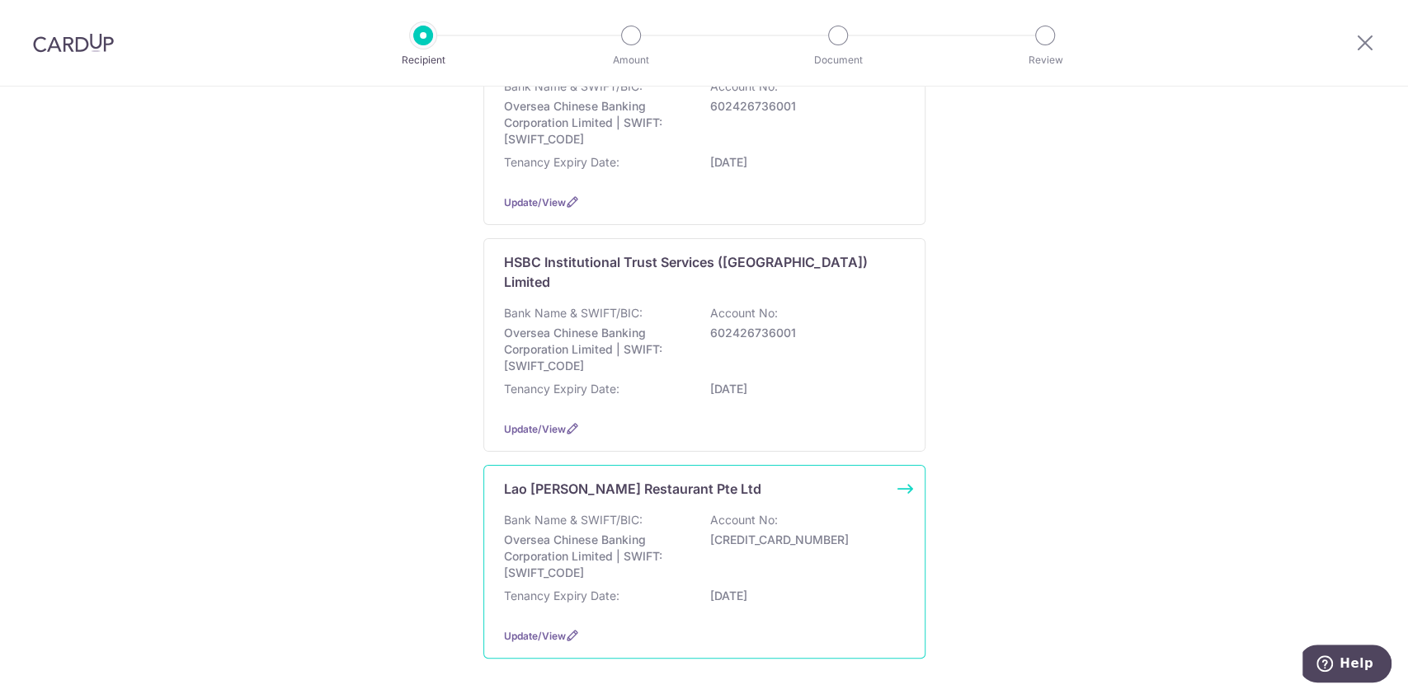
scroll to position [330, 0]
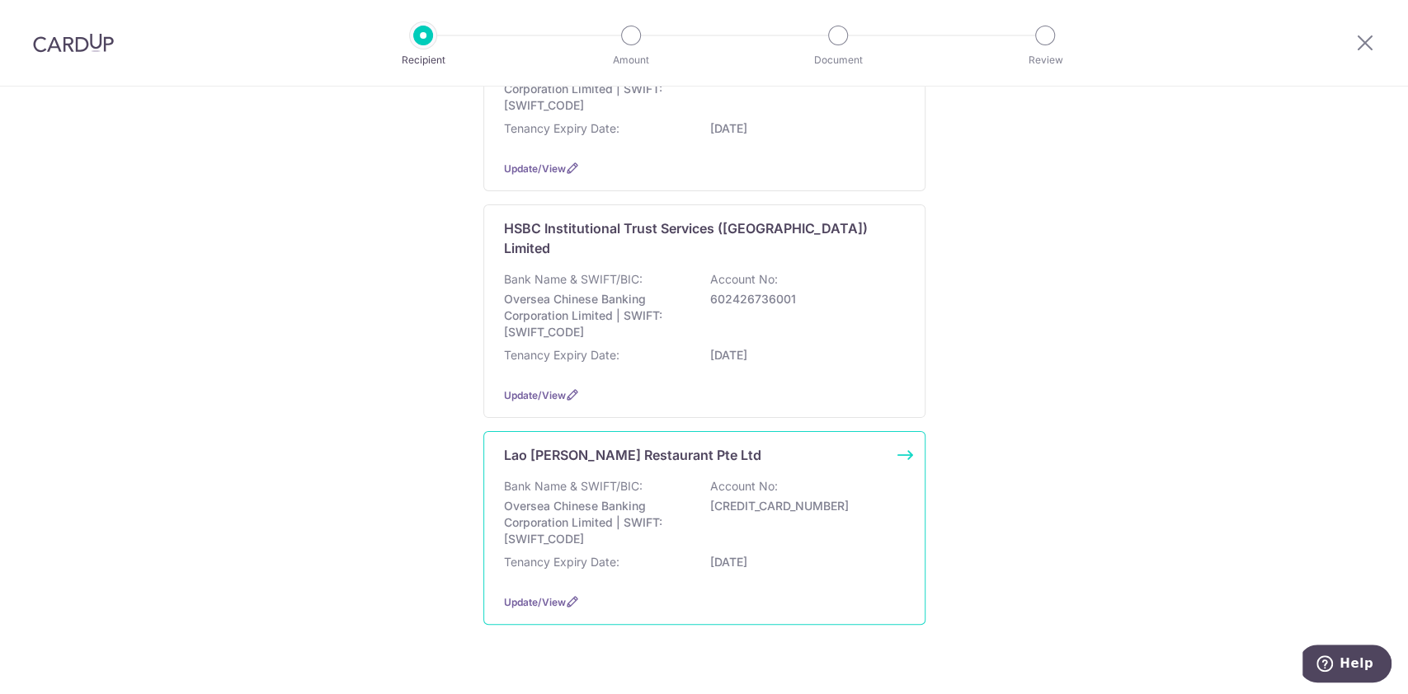
click at [596, 498] on p "Oversea Chinese Banking Corporation Limited | SWIFT: OCBCSGSGXXX" at bounding box center [596, 522] width 185 height 49
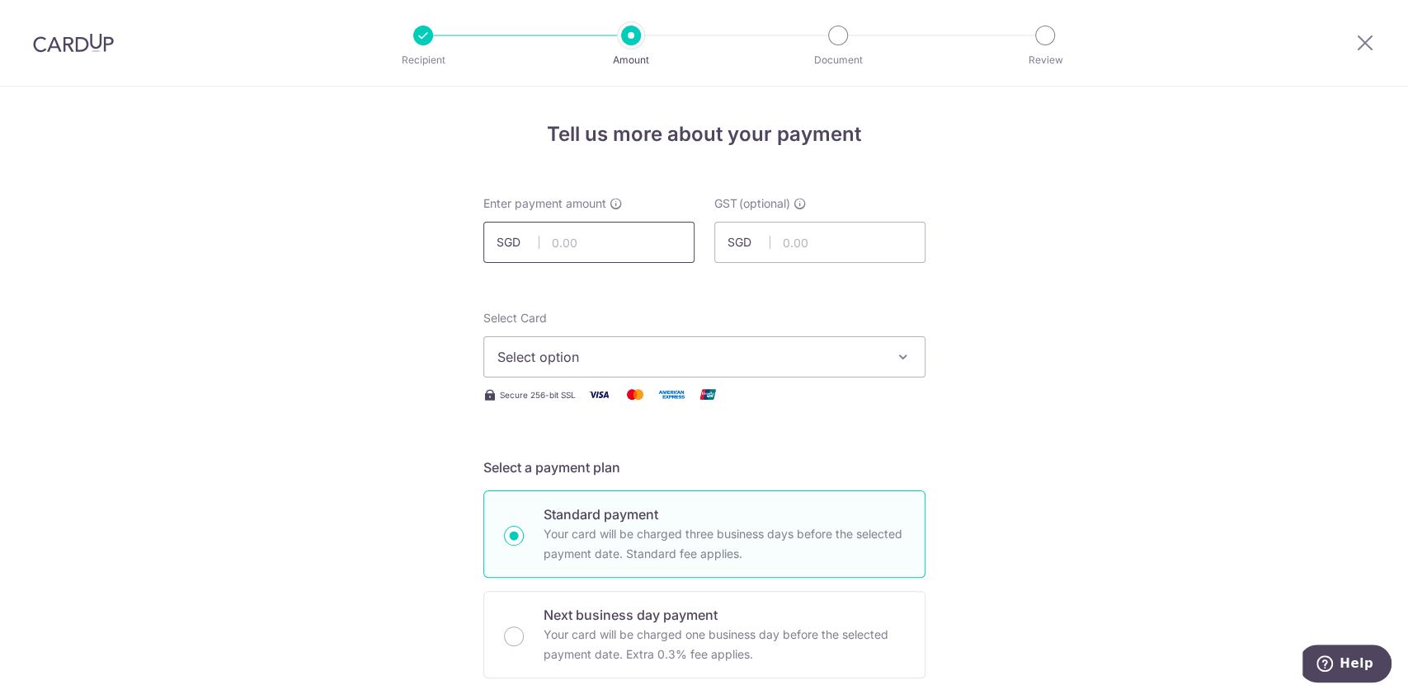
click at [578, 244] on input "text" at bounding box center [588, 242] width 211 height 41
click at [595, 240] on input "44.00" at bounding box center [588, 242] width 211 height 41
click at [553, 247] on input "44.00" at bounding box center [588, 242] width 211 height 41
click at [559, 247] on input "44.00" at bounding box center [588, 242] width 211 height 41
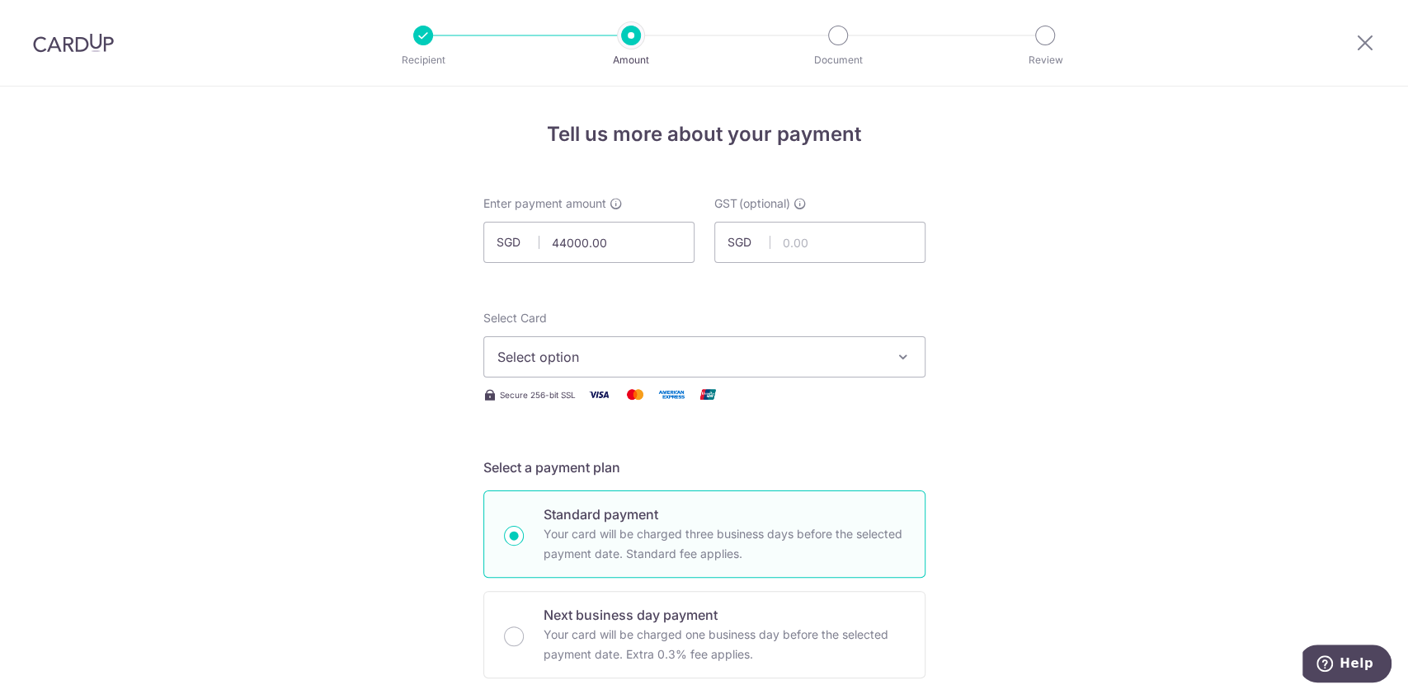
type input "44,000.00"
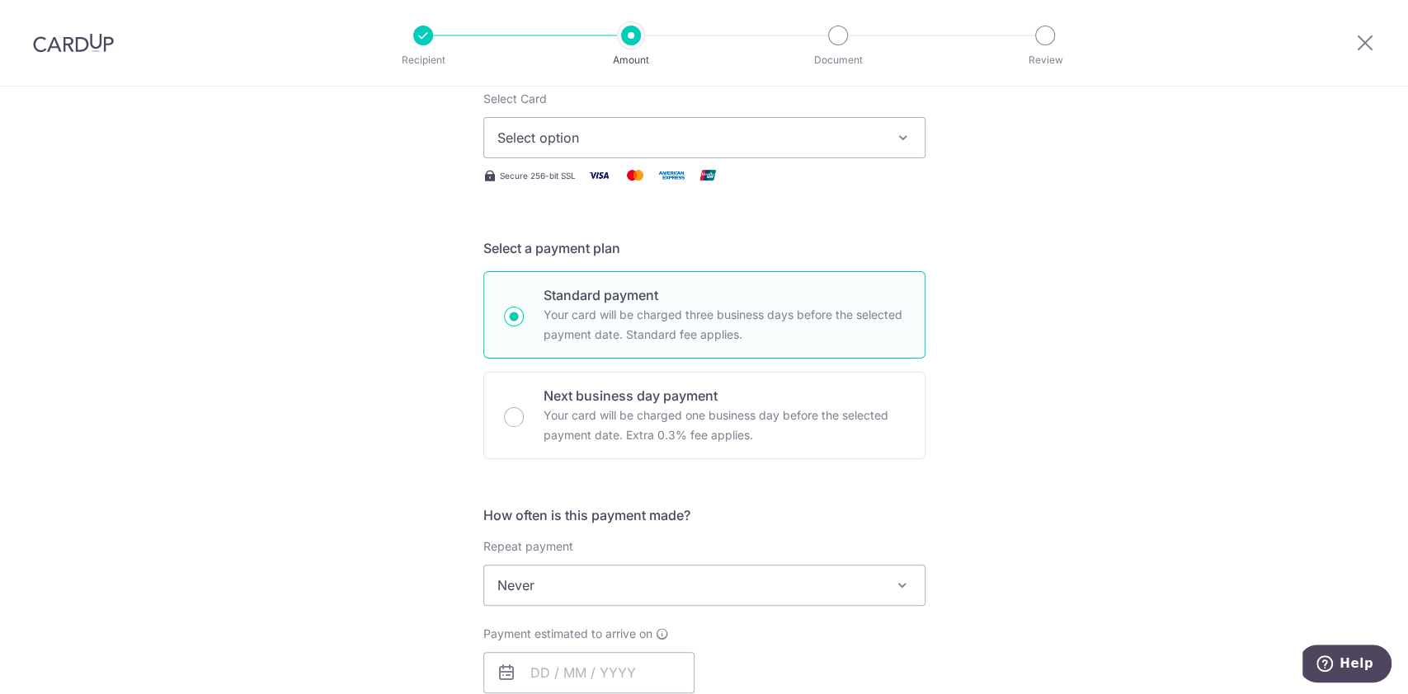
click at [620, 133] on span "Select option" at bounding box center [689, 138] width 384 height 20
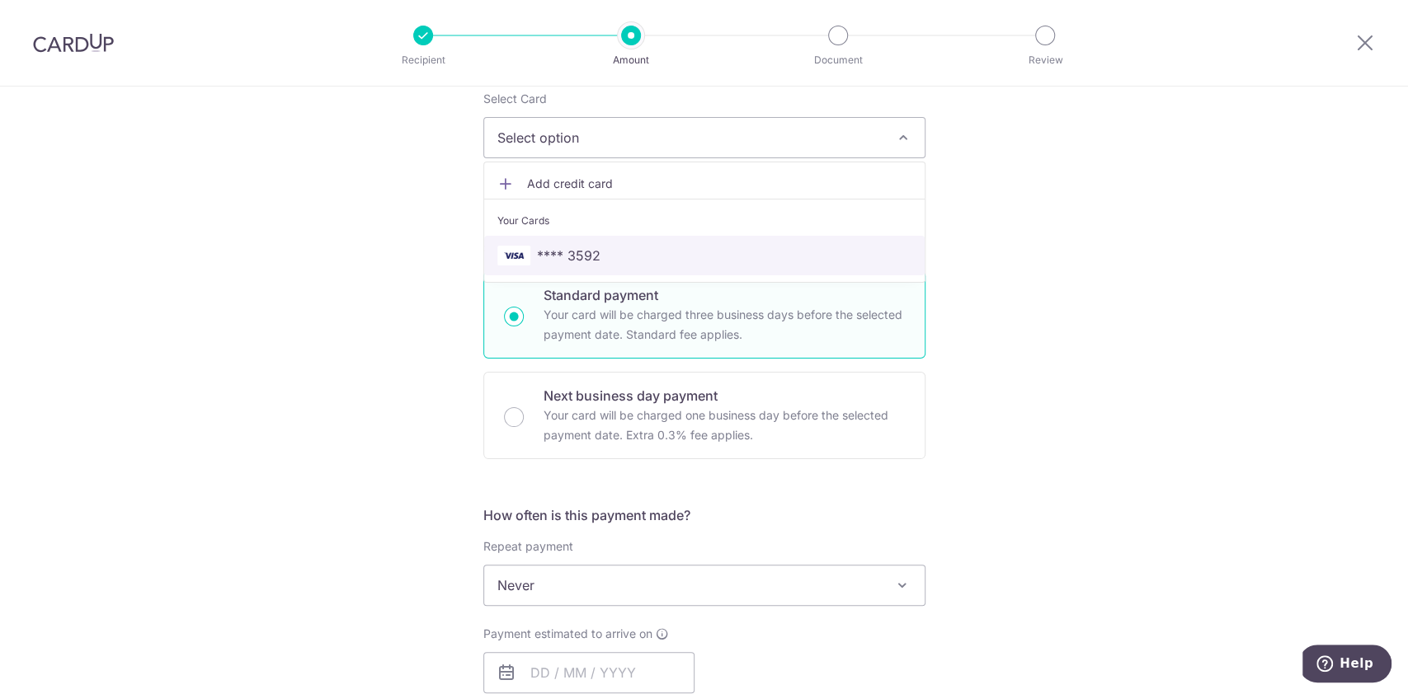
drag, startPoint x: 603, startPoint y: 249, endPoint x: 647, endPoint y: 297, distance: 64.8
click at [603, 249] on span "**** 3592" at bounding box center [704, 256] width 414 height 20
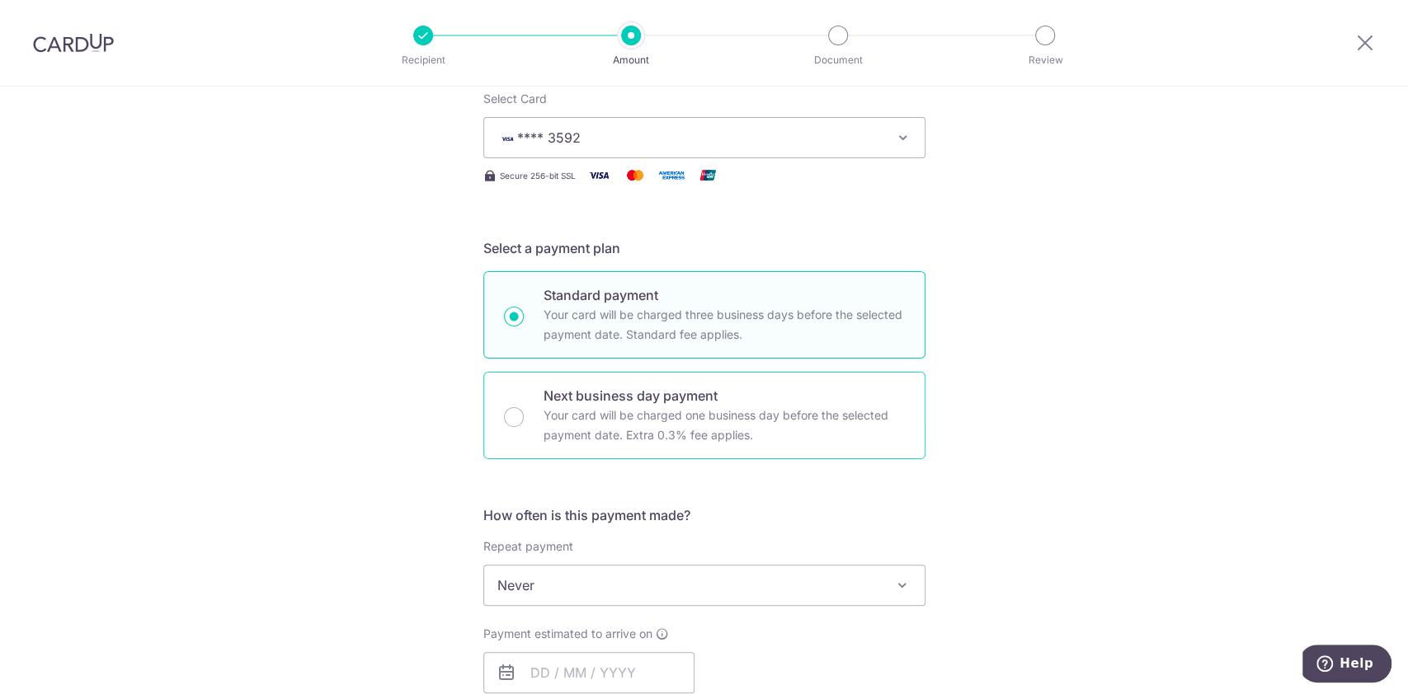
click at [621, 426] on p "Your card will be charged one business day before the selected payment date. Ex…" at bounding box center [723, 426] width 361 height 40
click at [524, 426] on input "Next business day payment Your card will be charged one business day before the…" at bounding box center [514, 417] width 20 height 20
radio input "false"
radio input "true"
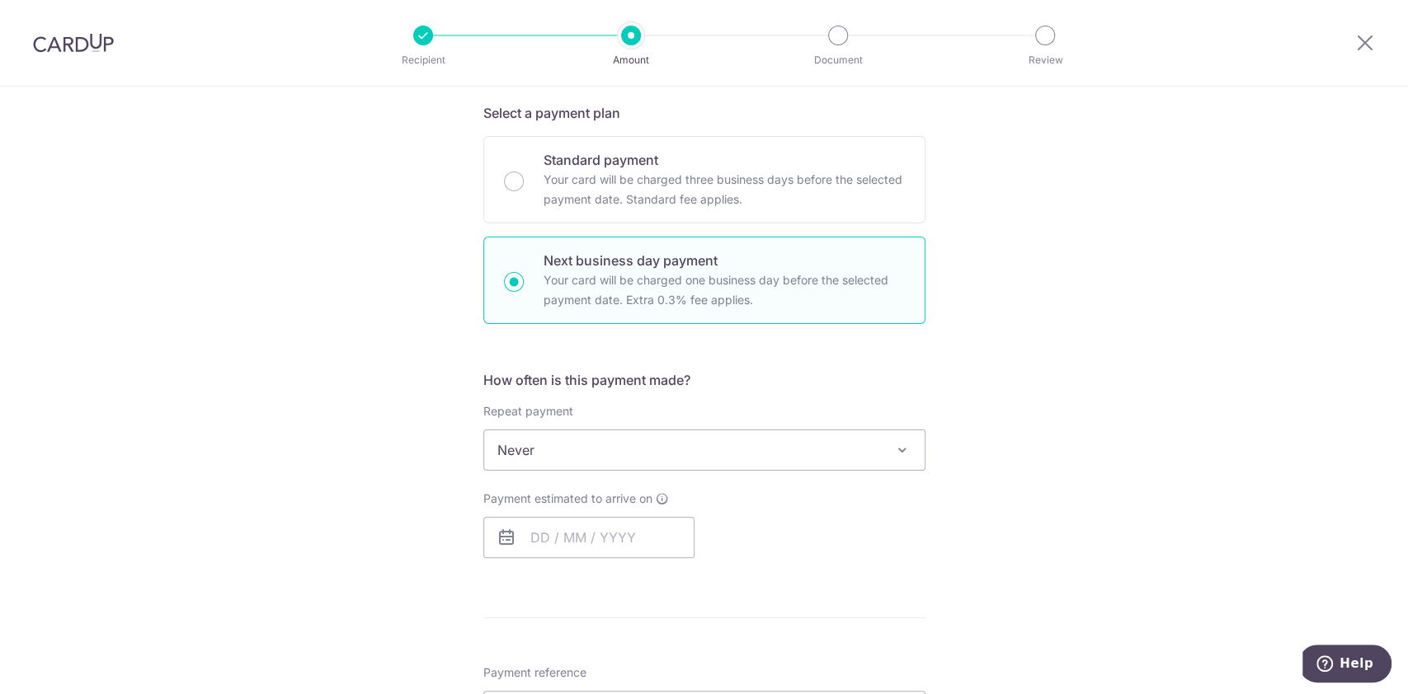
scroll to position [549, 0]
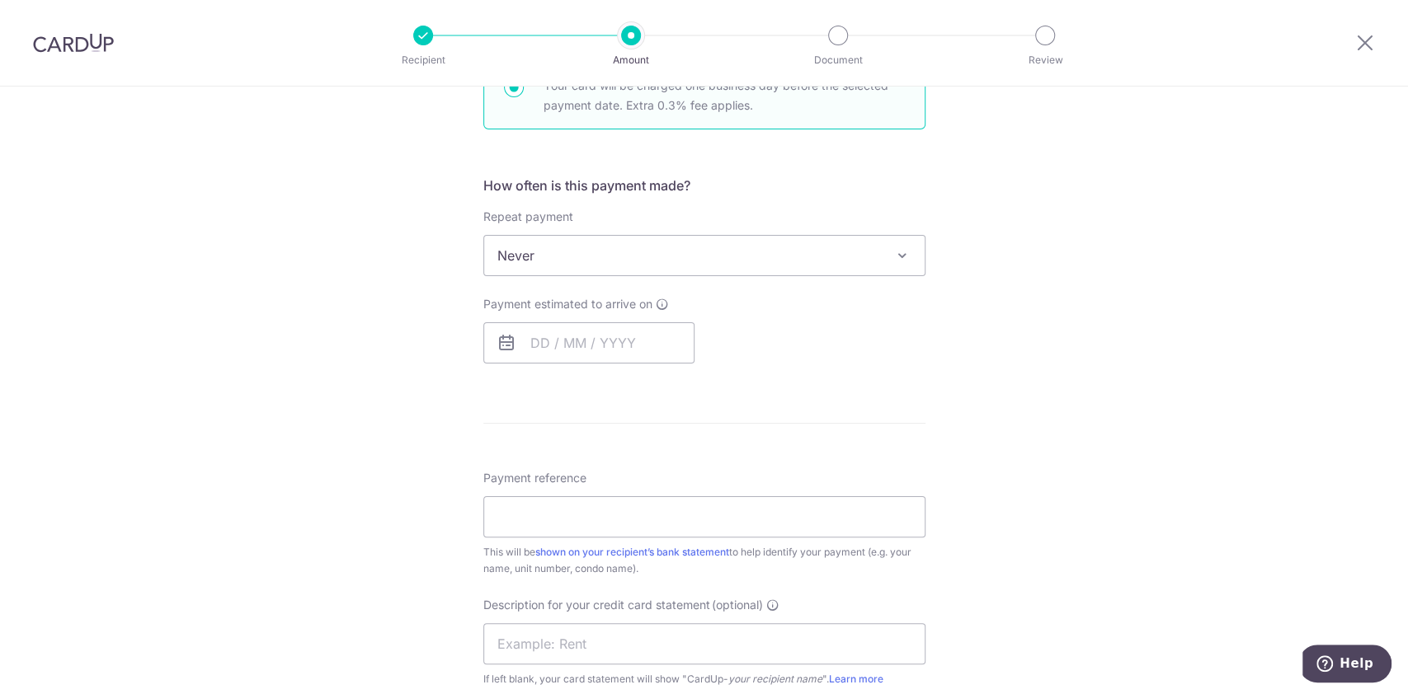
click at [575, 260] on span "Never" at bounding box center [704, 256] width 440 height 40
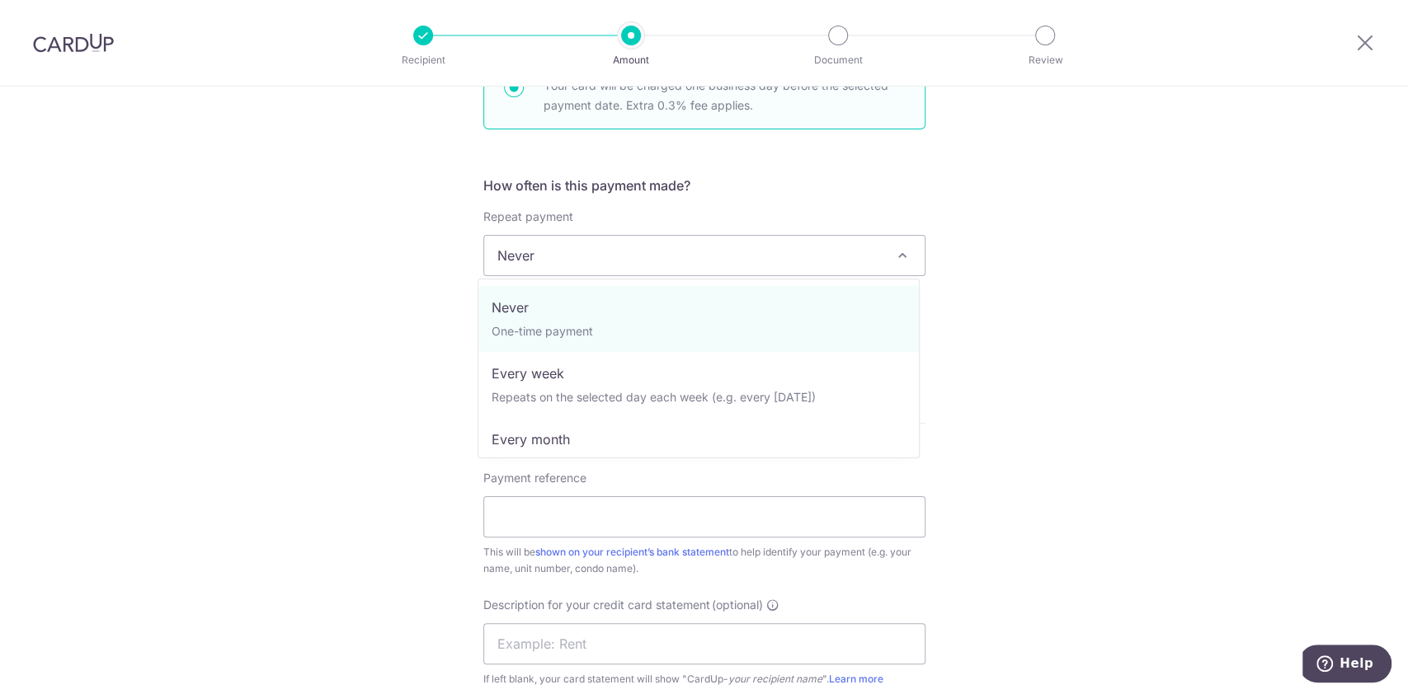
click at [558, 279] on span "Never One-time payment Every week Repeats on the selected day each week (e.g. e…" at bounding box center [698, 369] width 442 height 180
click at [570, 251] on span "Never" at bounding box center [704, 256] width 440 height 40
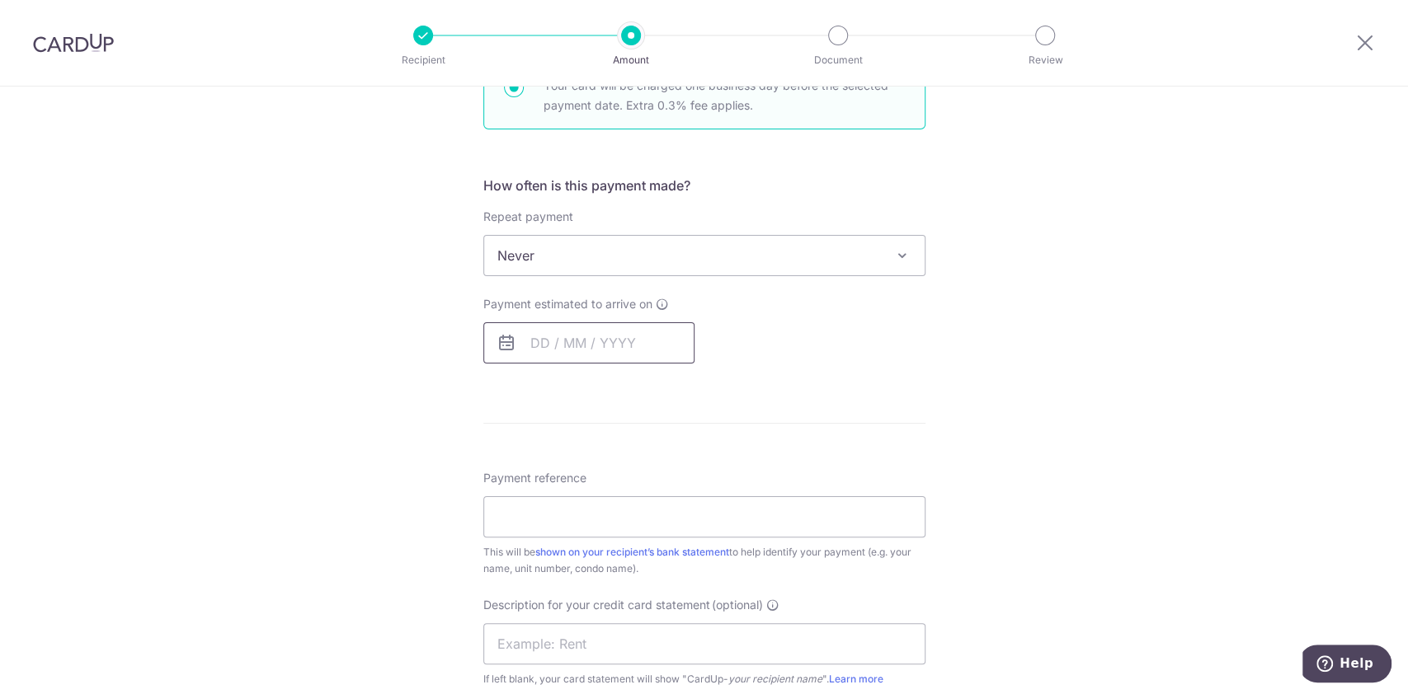
click at [536, 346] on input "text" at bounding box center [588, 342] width 211 height 41
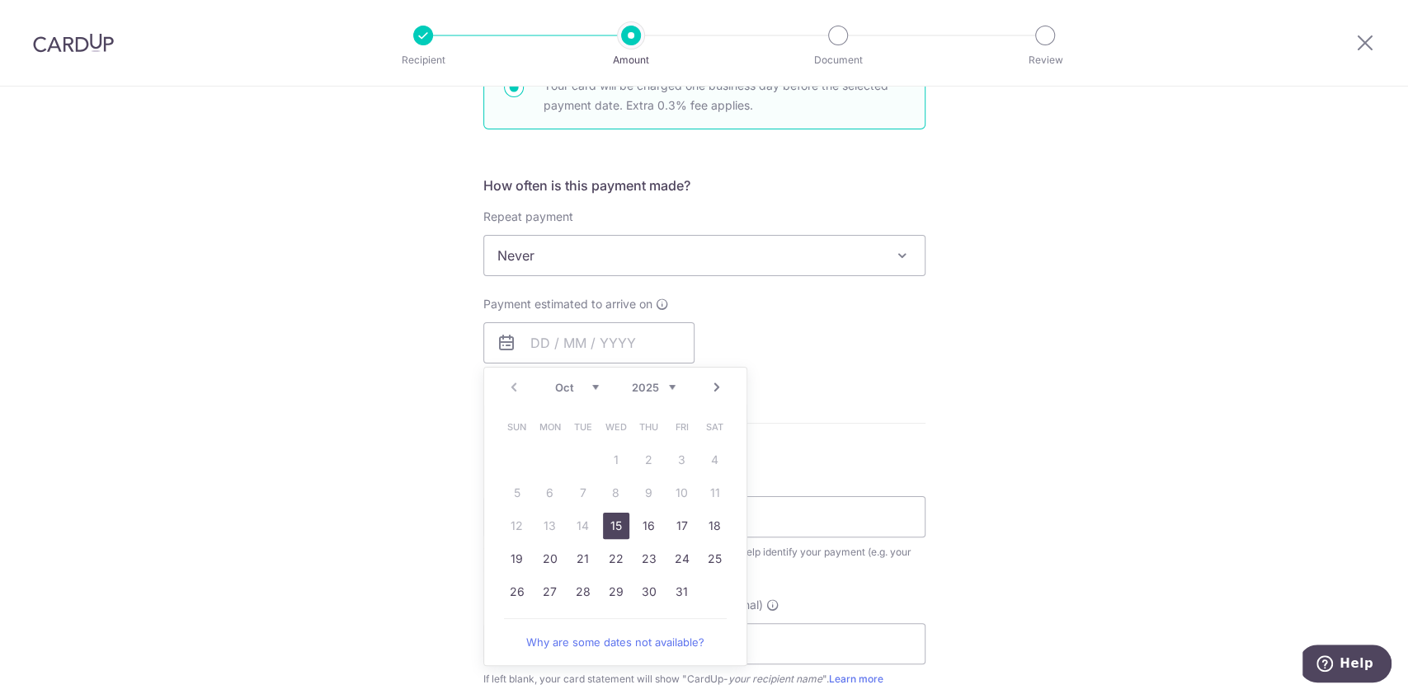
click at [606, 529] on link "15" at bounding box center [616, 526] width 26 height 26
type input "15/10/2025"
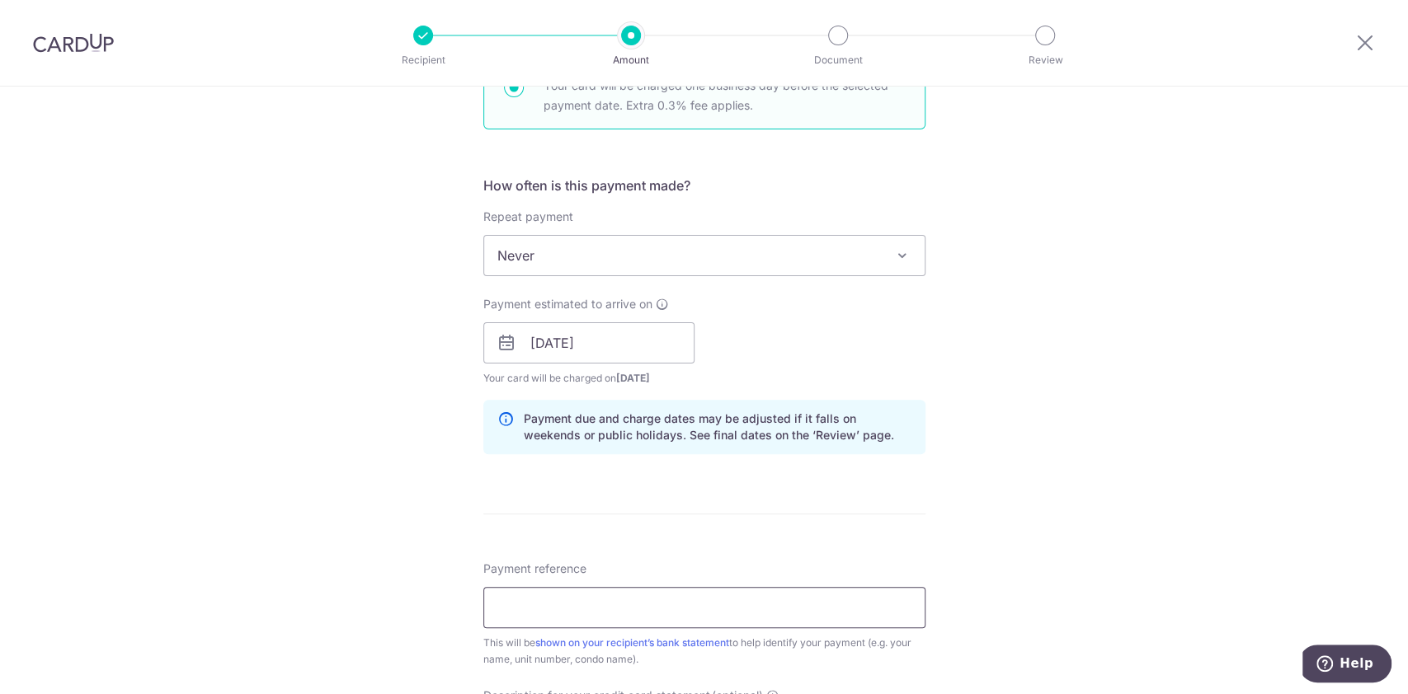
click at [562, 600] on input "Payment reference" at bounding box center [704, 607] width 442 height 41
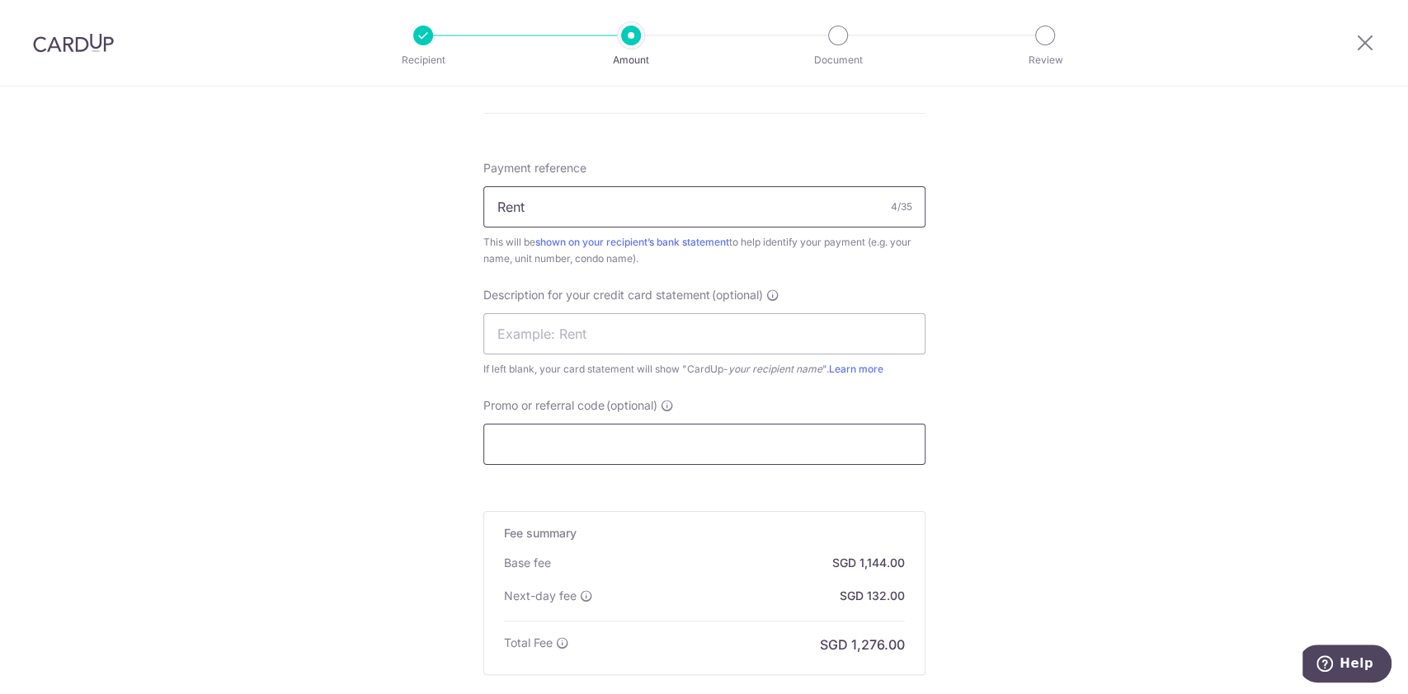
scroll to position [1099, 0]
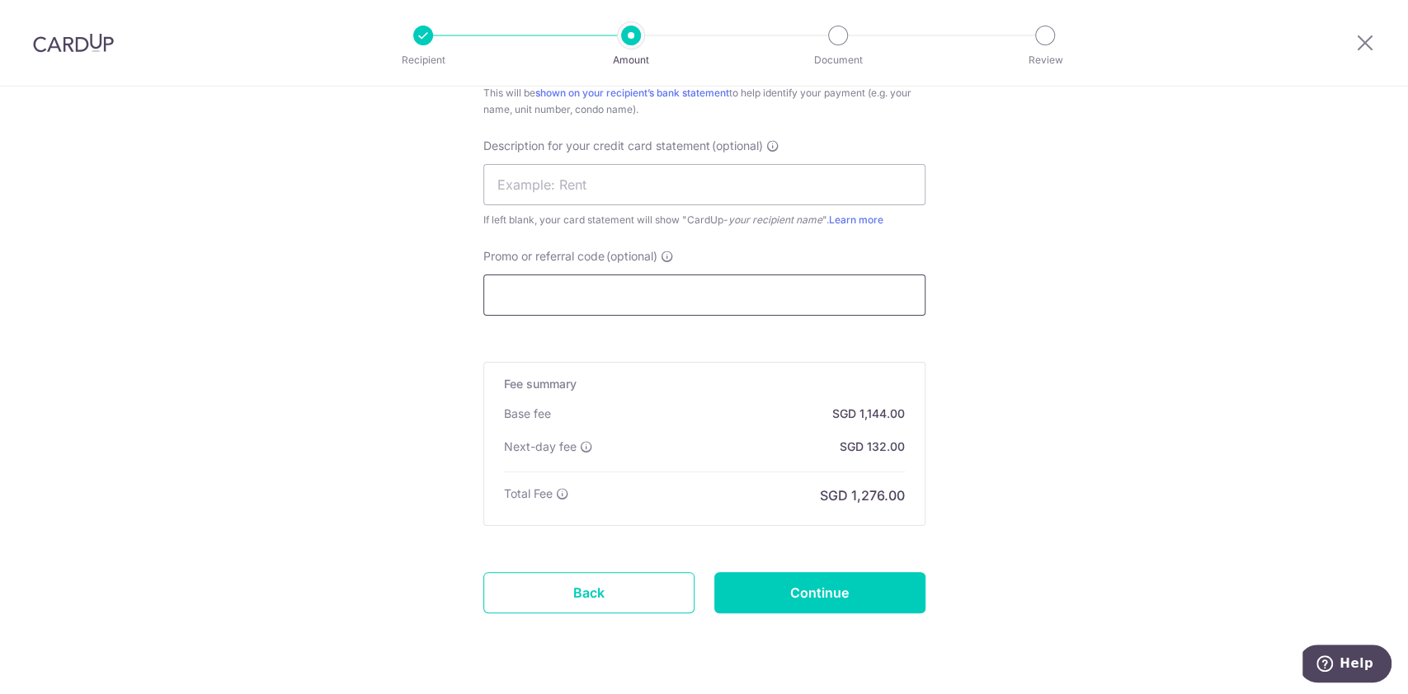
type input "Rent"
click at [614, 289] on input "Promo or referral code (optional)" at bounding box center [704, 295] width 442 height 41
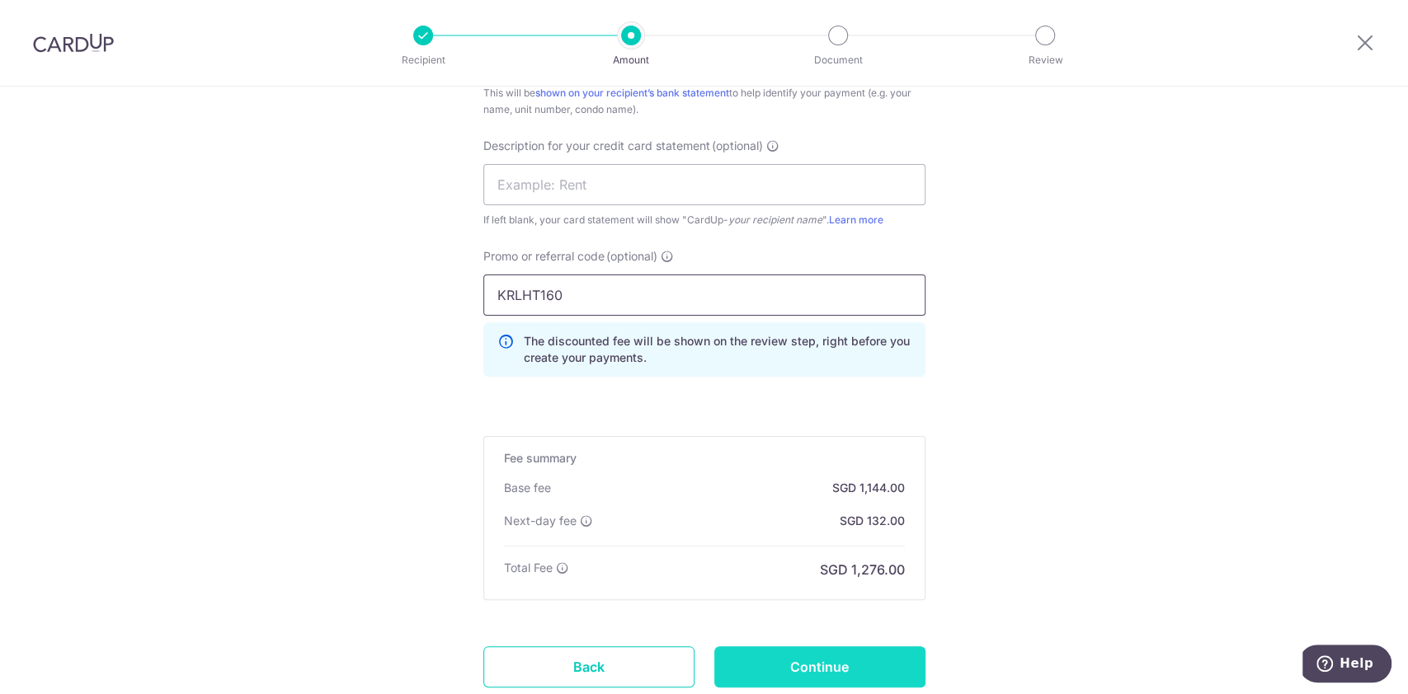
type input "KRLHT160"
click at [802, 663] on input "Continue" at bounding box center [819, 667] width 211 height 41
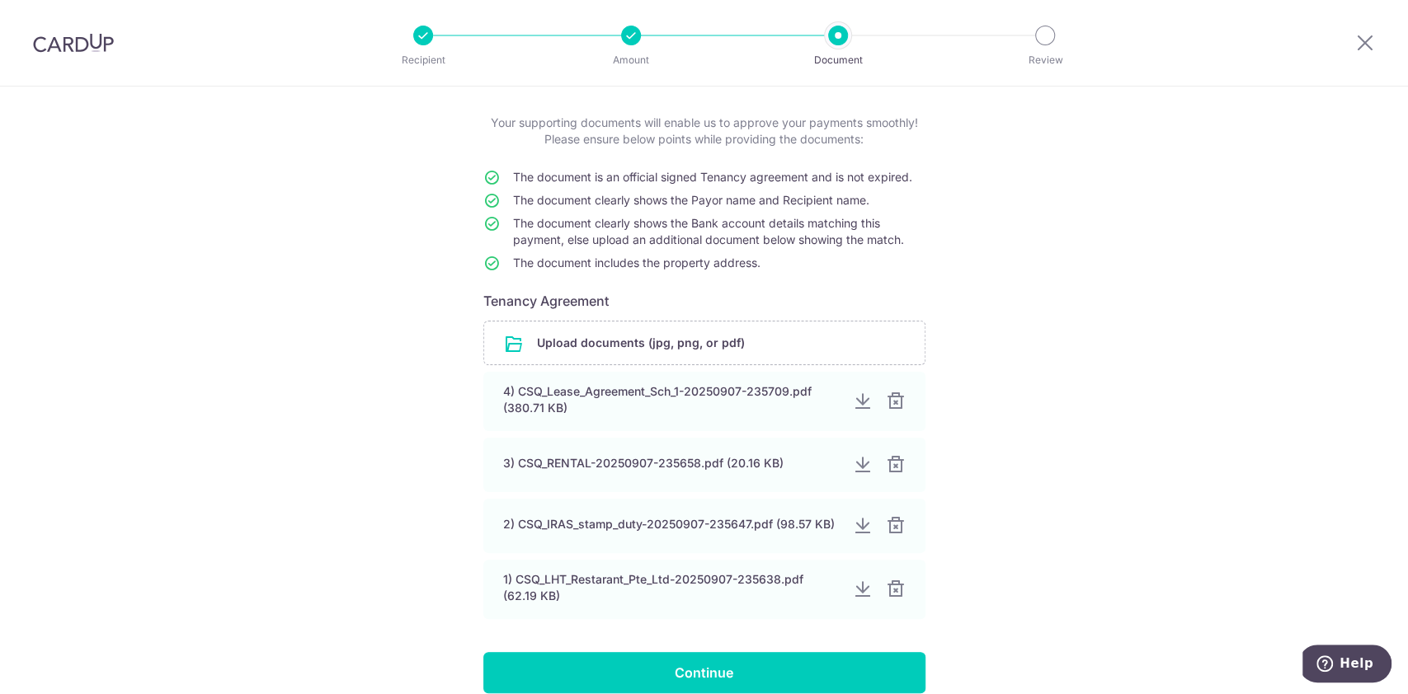
scroll to position [180, 0]
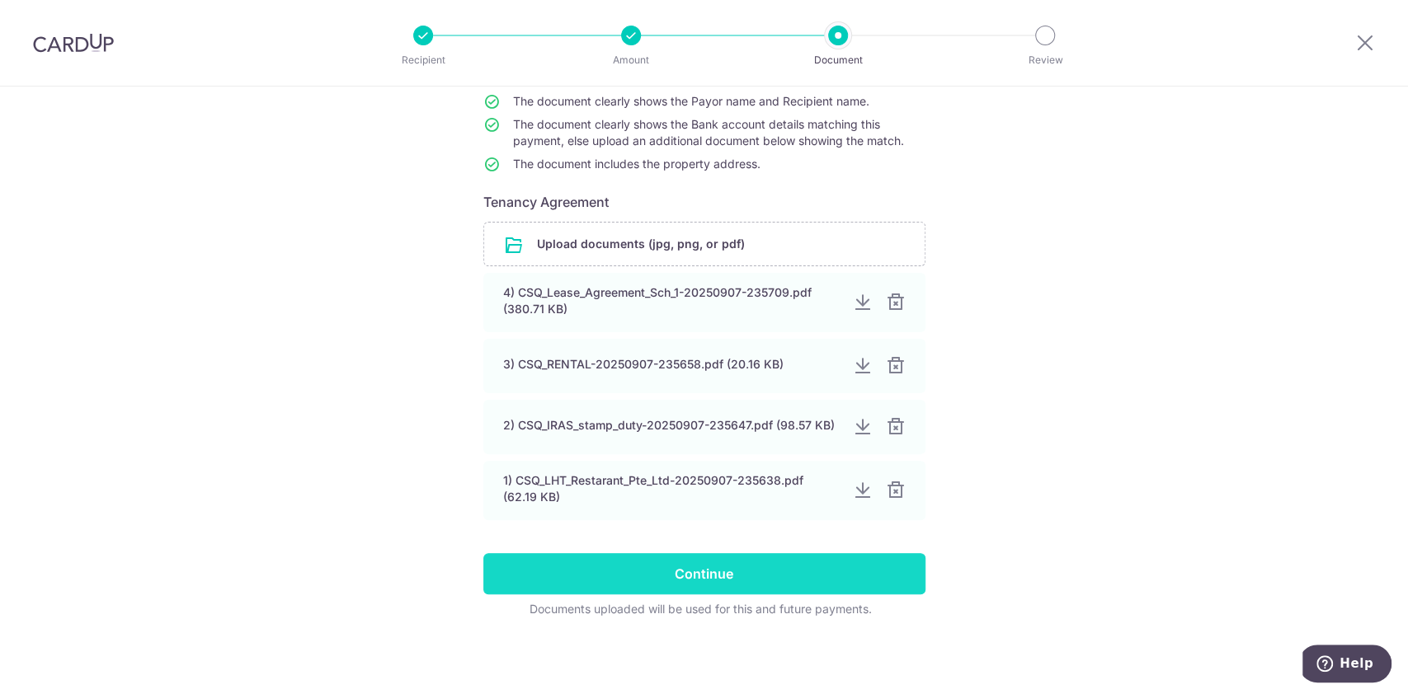
click at [680, 570] on input "Continue" at bounding box center [704, 573] width 442 height 41
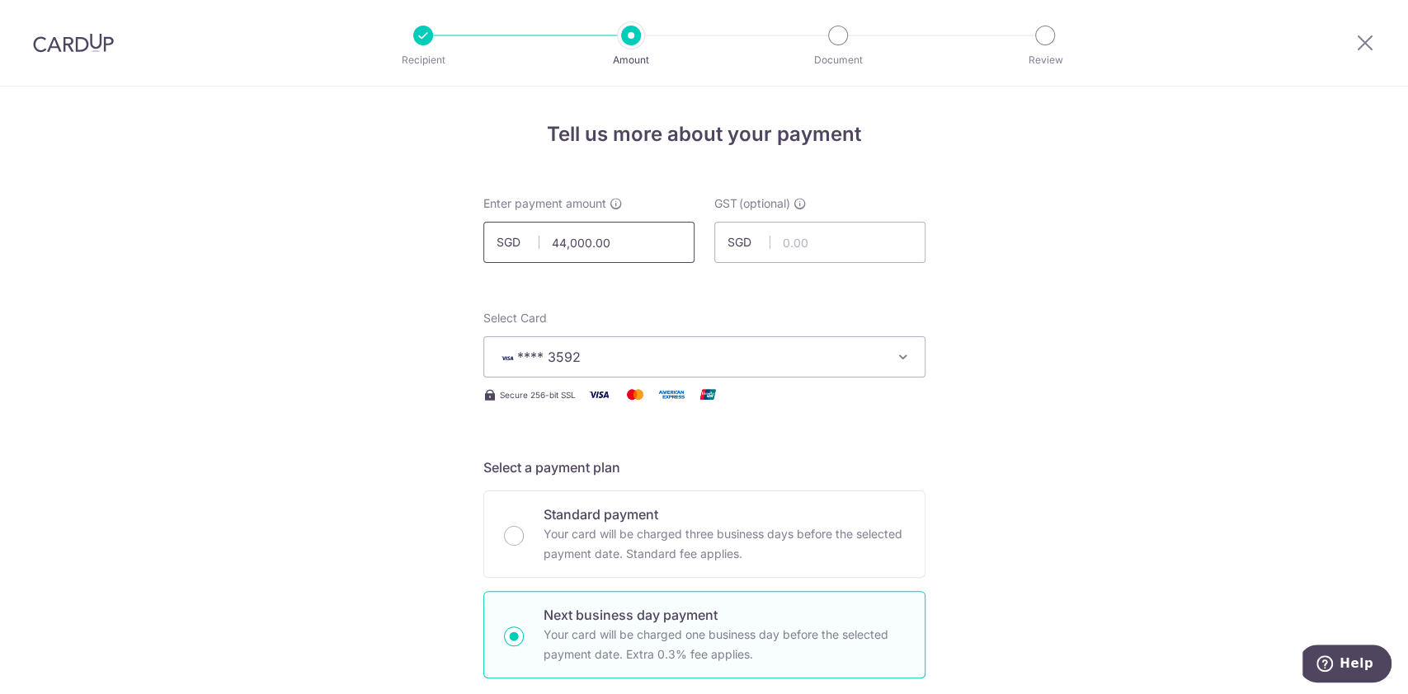
click at [556, 245] on input "44,000.00" at bounding box center [588, 242] width 211 height 41
type input "46,000.00"
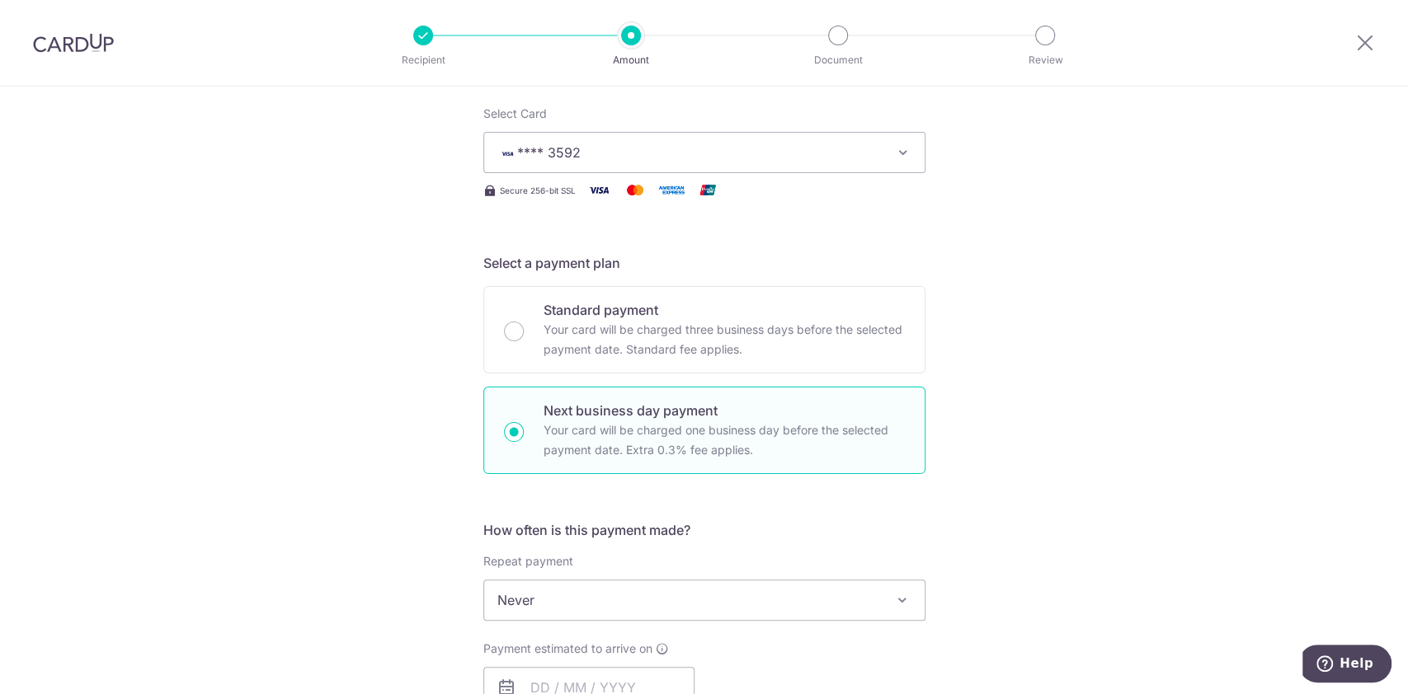
scroll to position [440, 0]
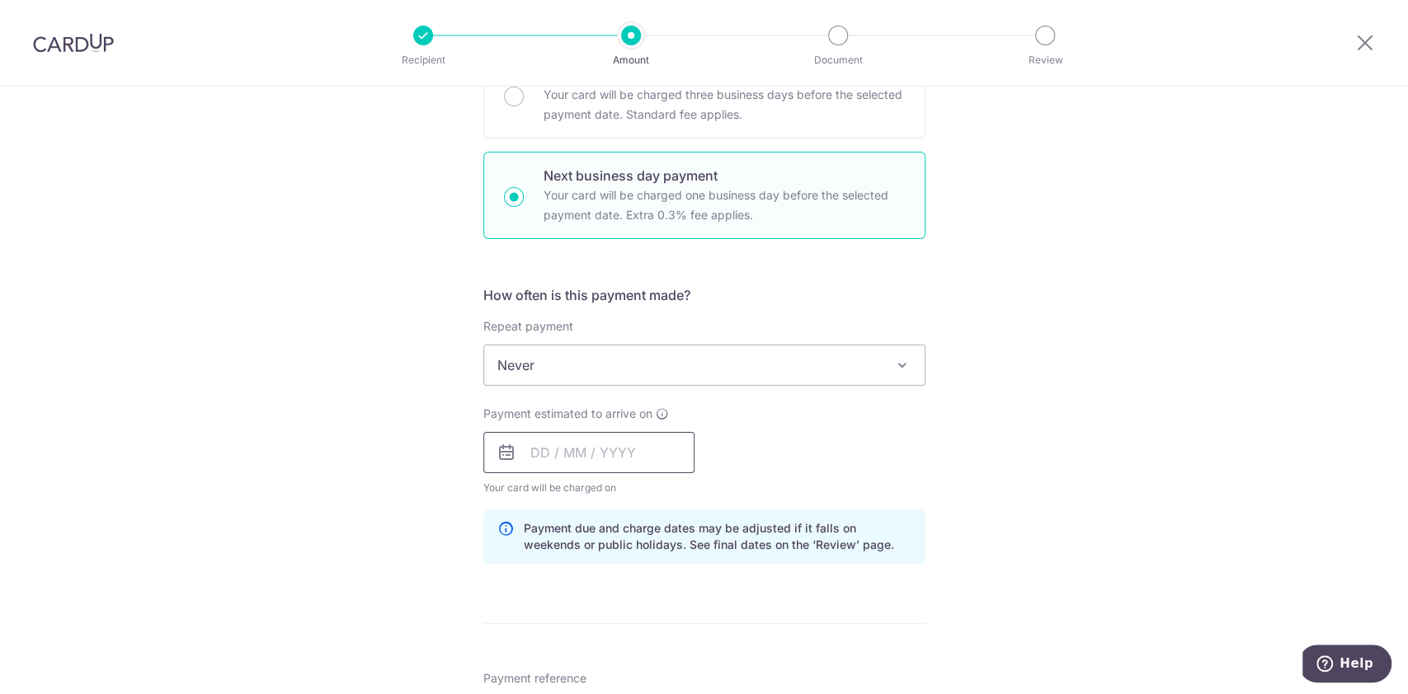
drag, startPoint x: 508, startPoint y: 459, endPoint x: 524, endPoint y: 462, distance: 16.0
click at [509, 459] on icon at bounding box center [506, 453] width 20 height 20
click at [528, 445] on input "text" at bounding box center [588, 452] width 211 height 41
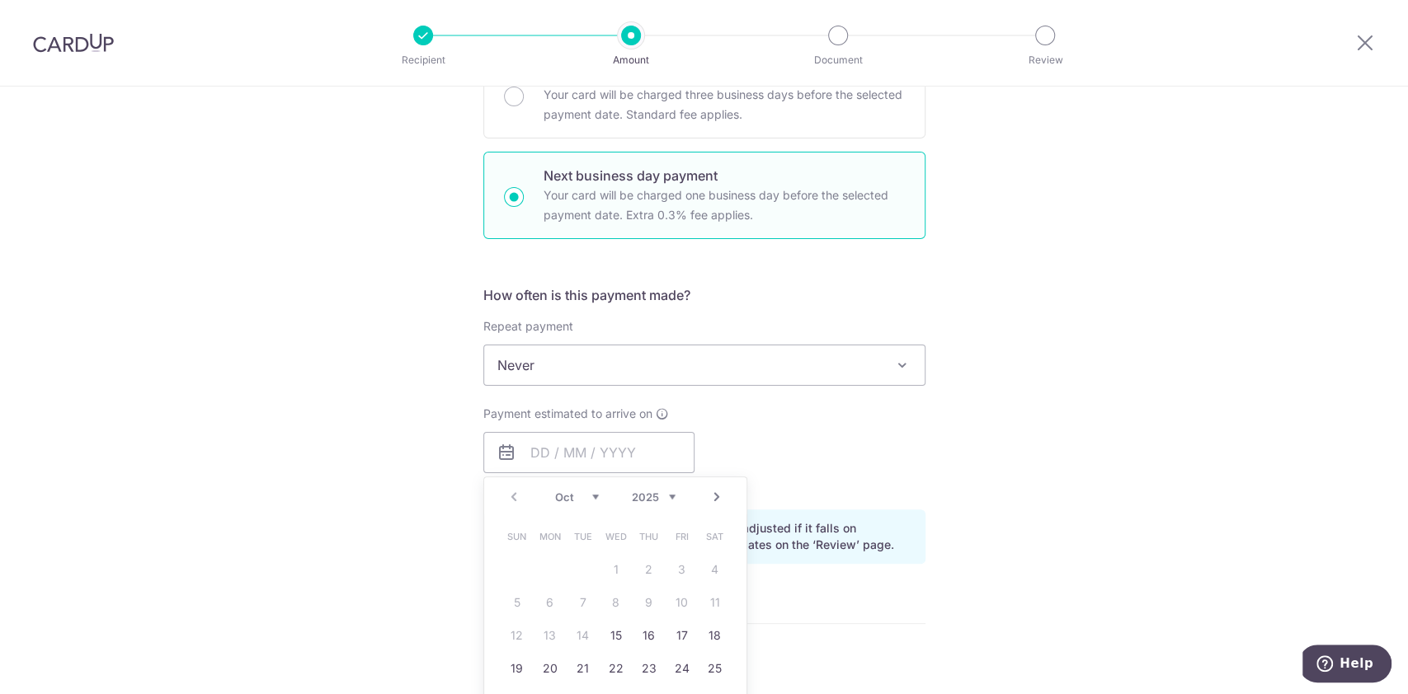
drag, startPoint x: 614, startPoint y: 636, endPoint x: 867, endPoint y: 348, distance: 382.8
click at [614, 636] on link "15" at bounding box center [616, 636] width 26 height 26
type input "[DATE]"
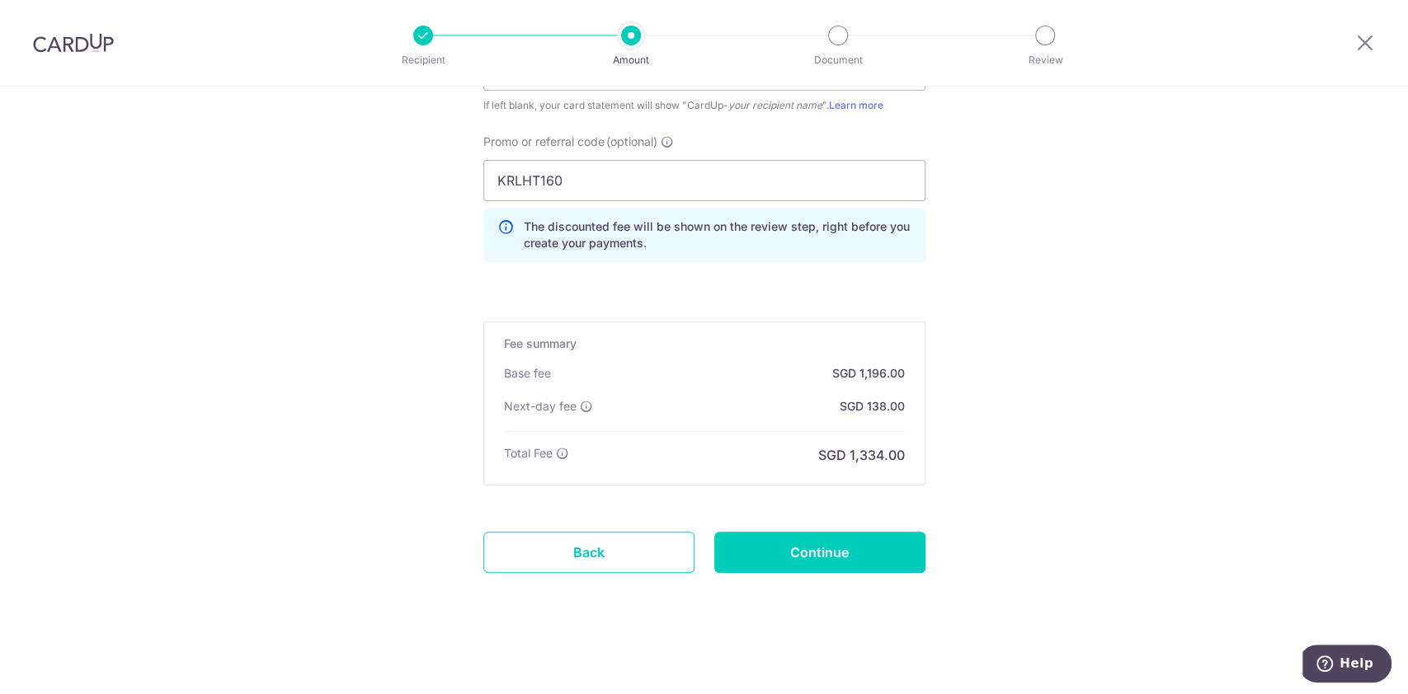
scroll to position [1215, 0]
click at [802, 555] on input "Continue" at bounding box center [819, 551] width 211 height 41
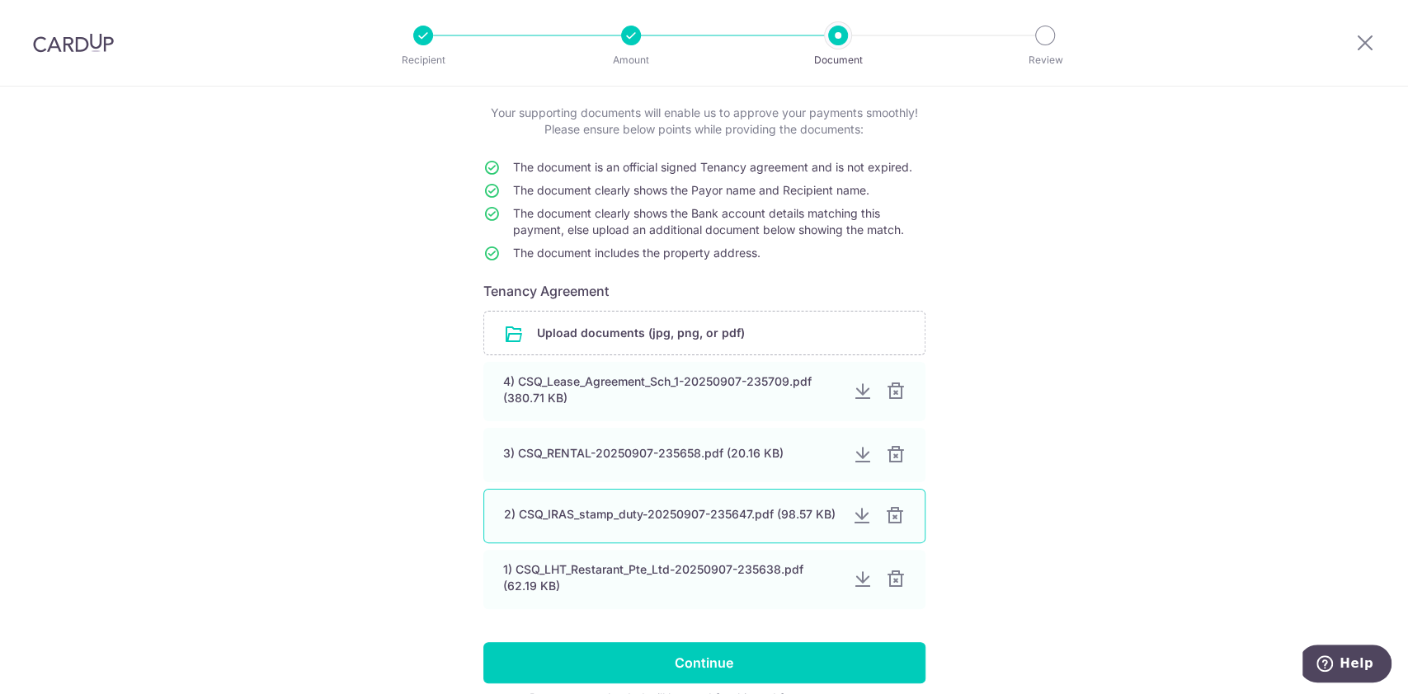
scroll to position [180, 0]
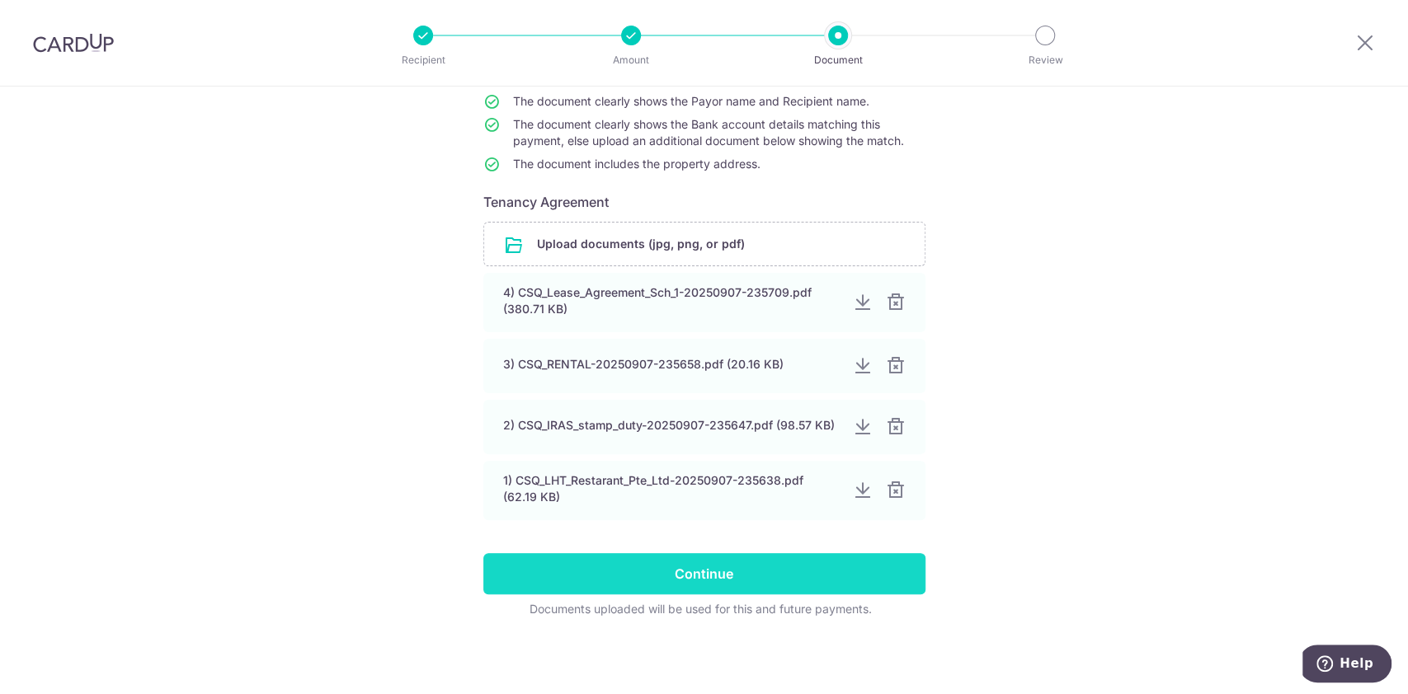
click at [741, 570] on input "Continue" at bounding box center [704, 573] width 442 height 41
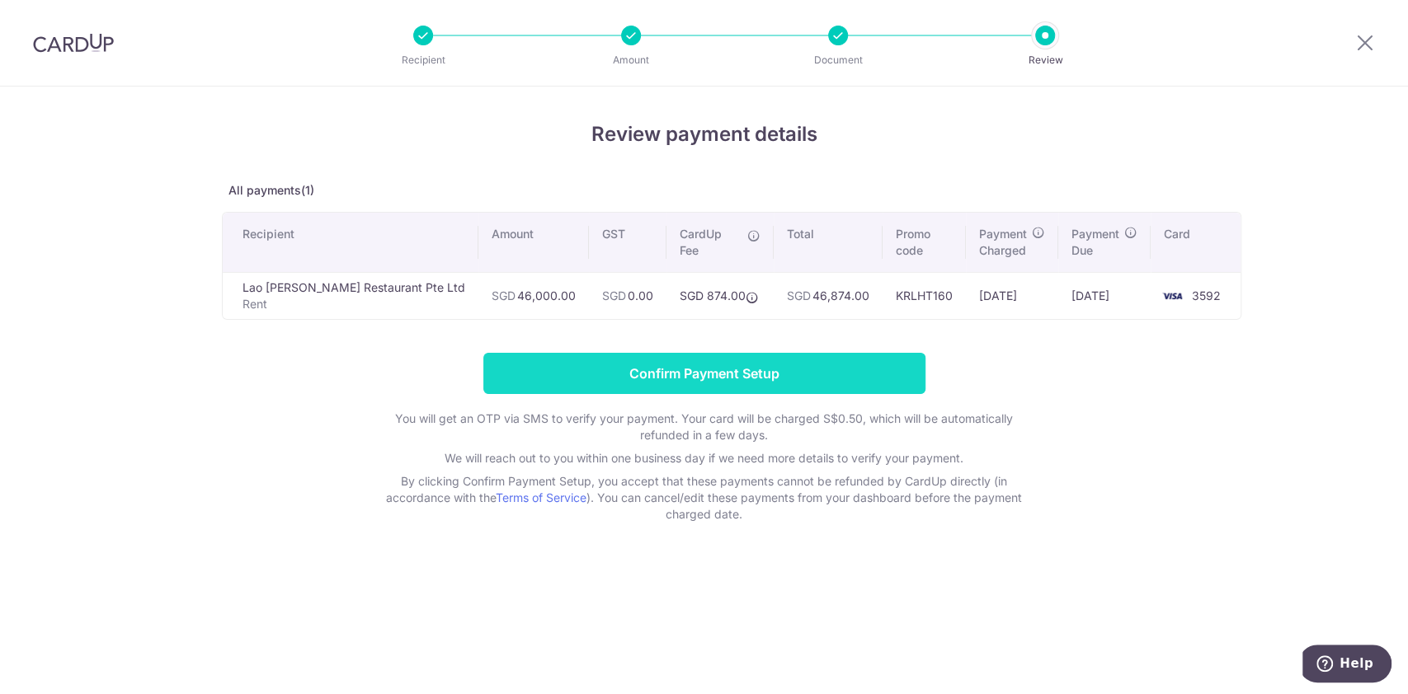
click at [739, 375] on input "Confirm Payment Setup" at bounding box center [704, 373] width 442 height 41
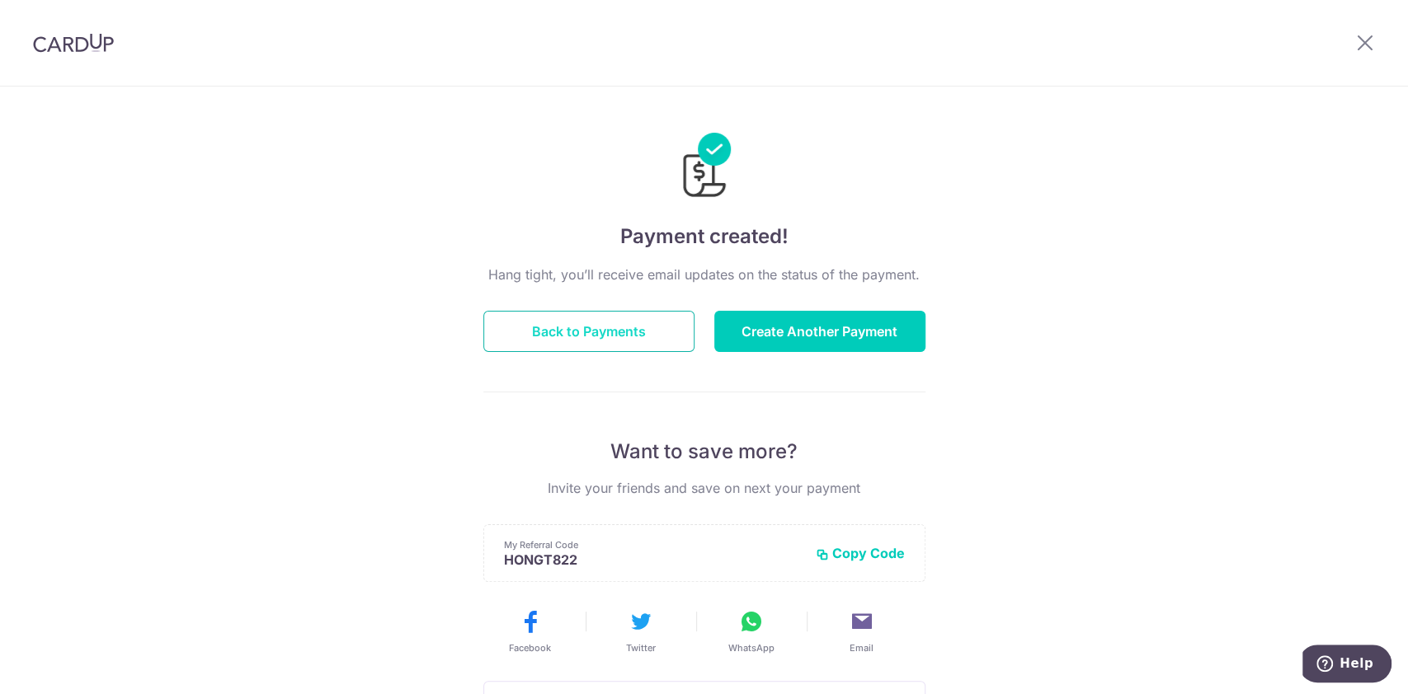
click at [635, 347] on button "Back to Payments" at bounding box center [588, 331] width 211 height 41
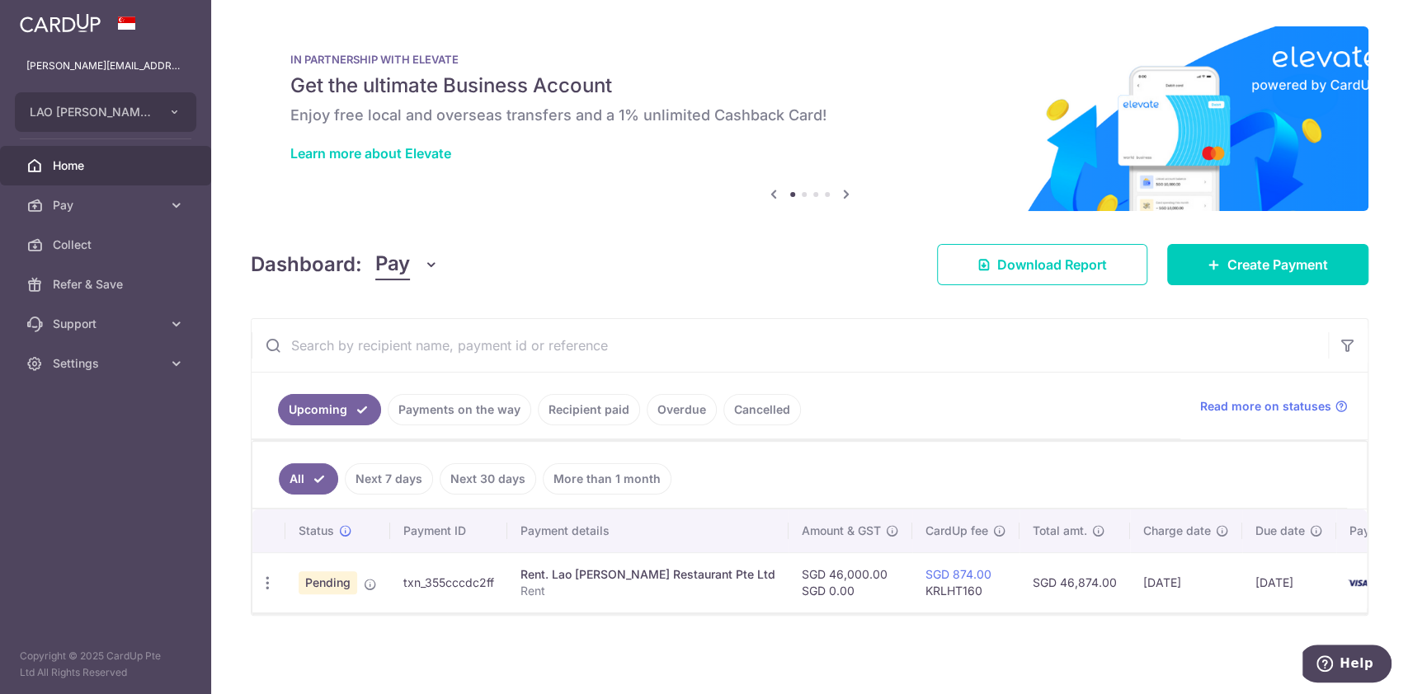
scroll to position [8, 0]
click at [315, 468] on link "All" at bounding box center [308, 478] width 59 height 31
